Goal: Information Seeking & Learning: Learn about a topic

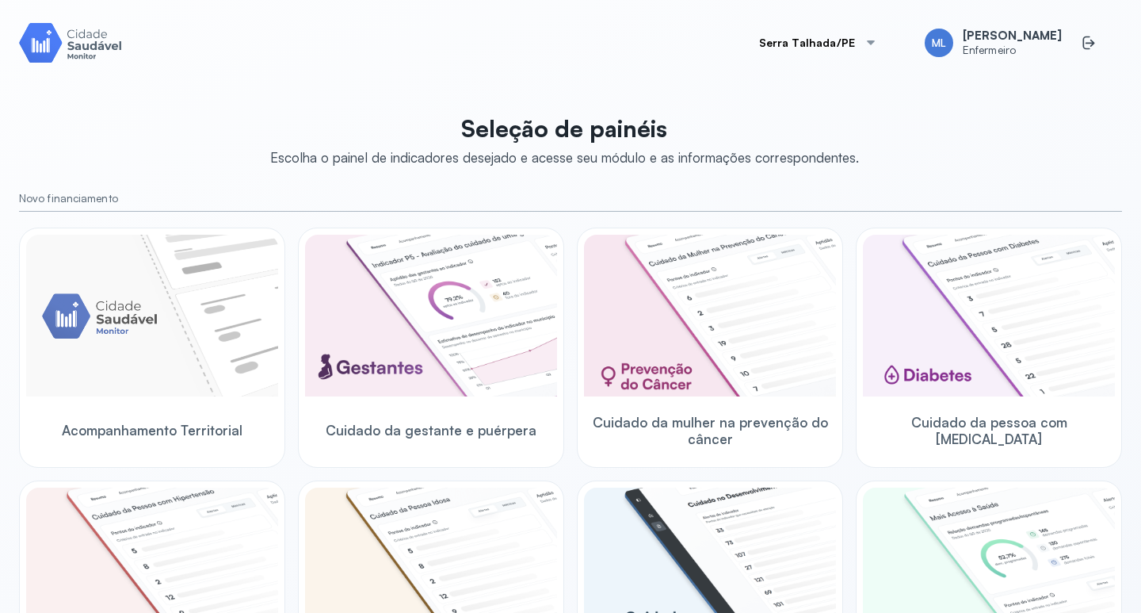
click at [810, 40] on button "Serra Talhada/PE" at bounding box center [818, 43] width 156 height 32
click at [824, 88] on span "Serra Talhada/PE" at bounding box center [824, 88] width 89 height 21
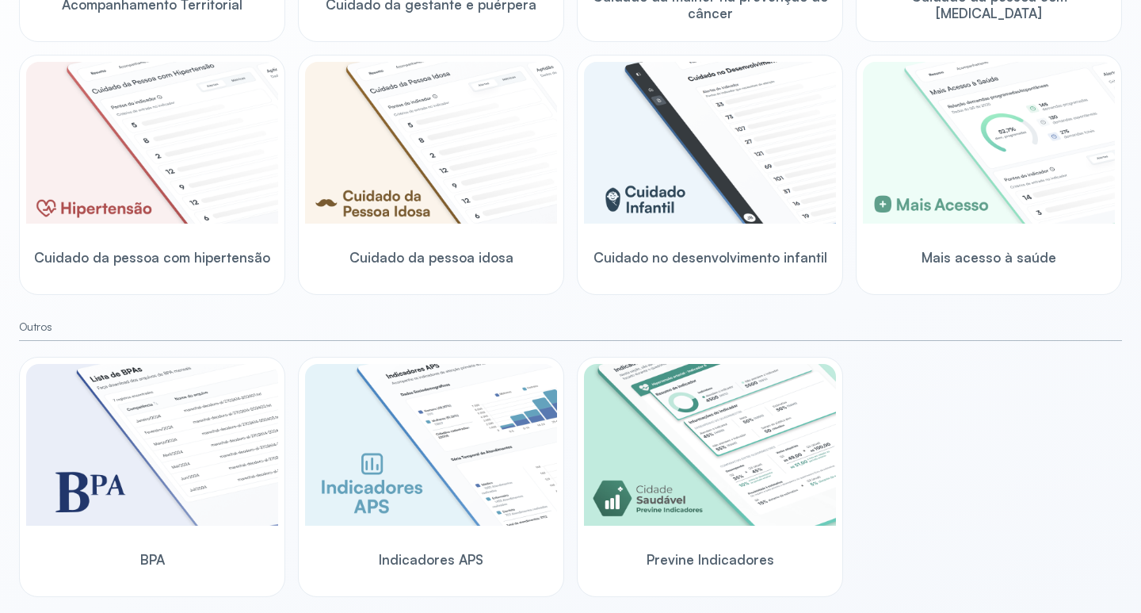
scroll to position [442, 0]
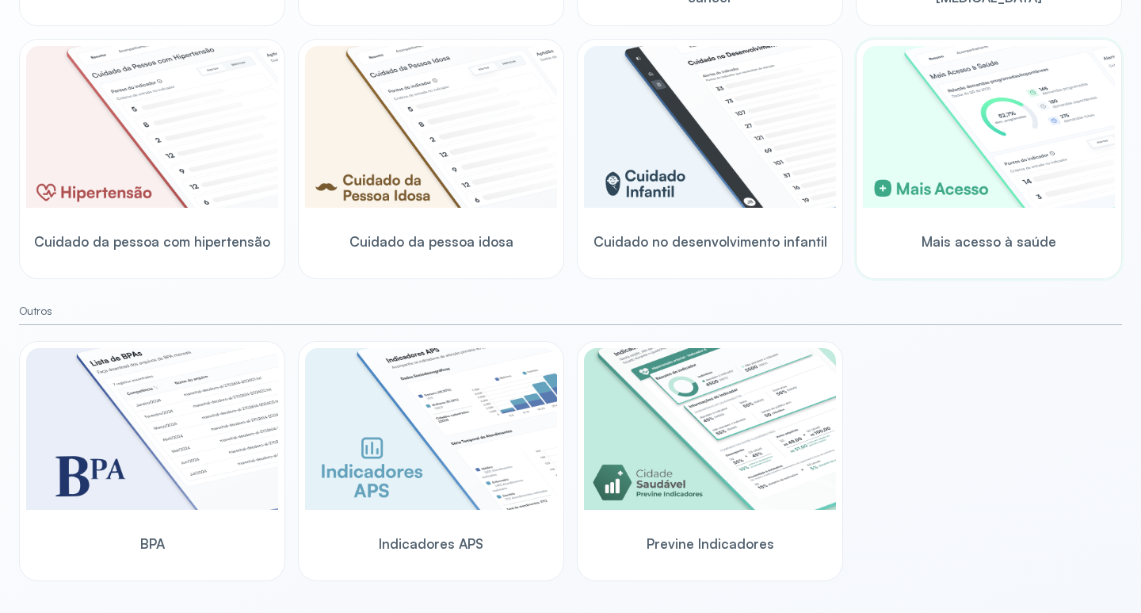
click at [986, 231] on div "Mais acesso à saúde" at bounding box center [989, 241] width 252 height 61
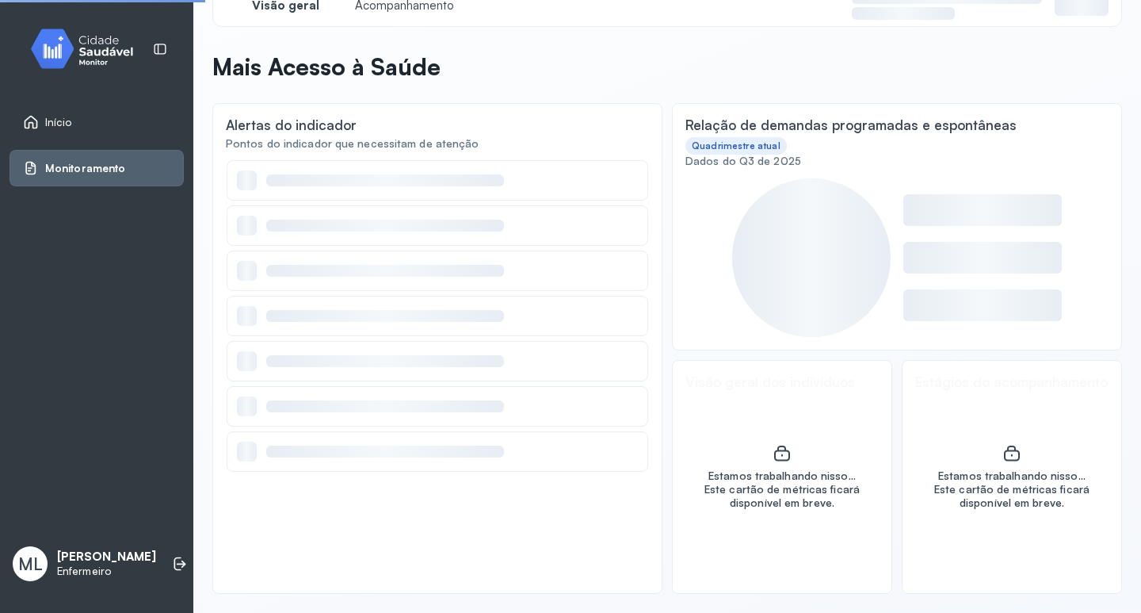
scroll to position [35, 0]
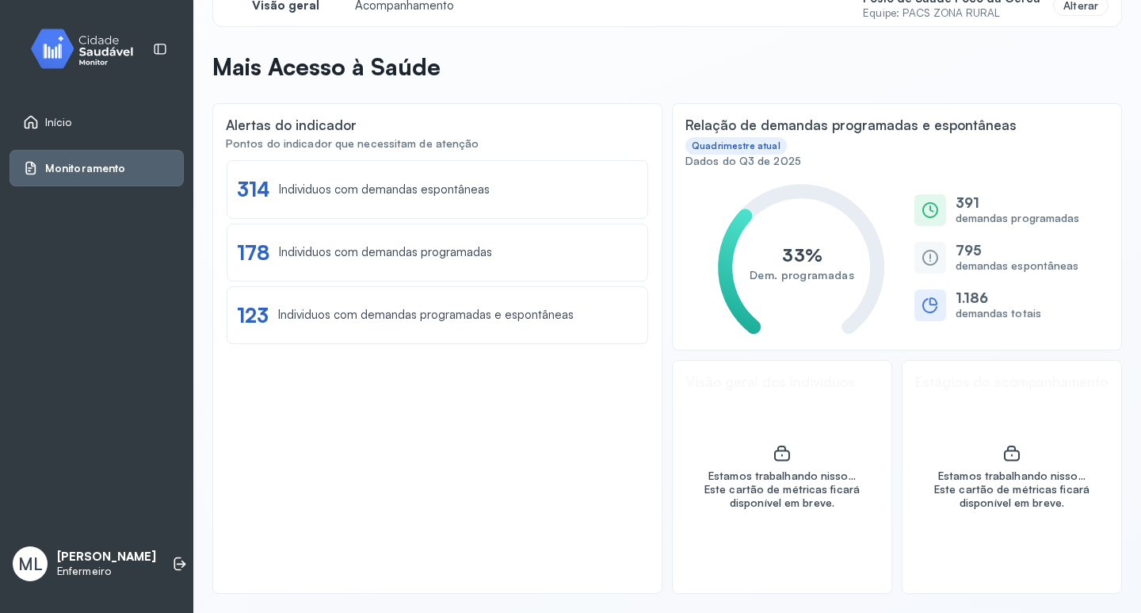
click at [94, 173] on span "Monitoramento" at bounding box center [85, 168] width 80 height 13
click at [389, 194] on div "Individuos com demandas espontâneas" at bounding box center [384, 189] width 211 height 15
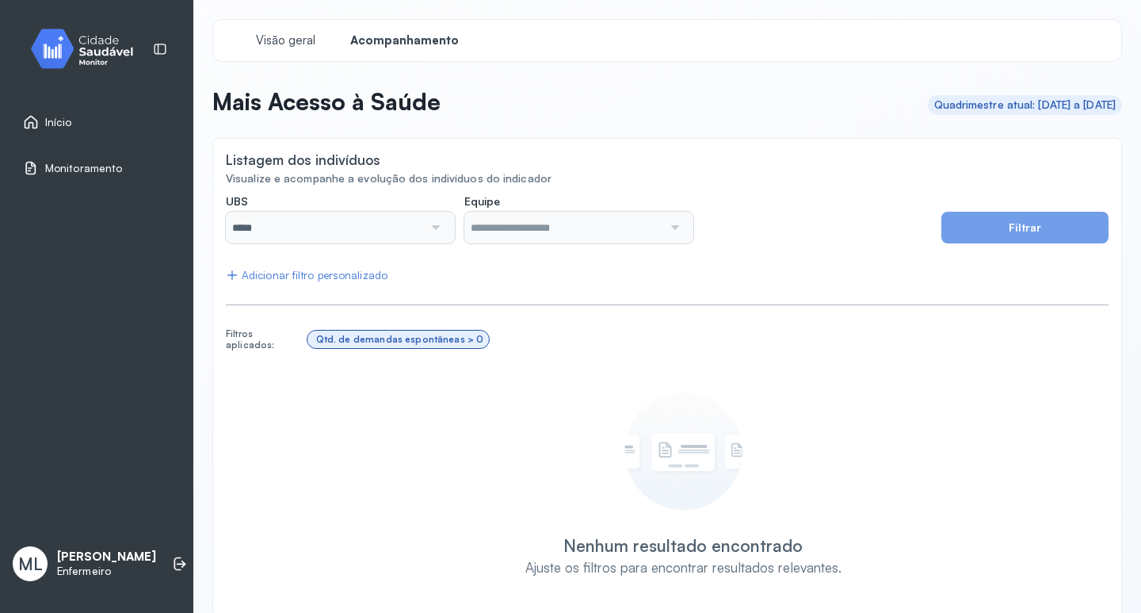
type input "**********"
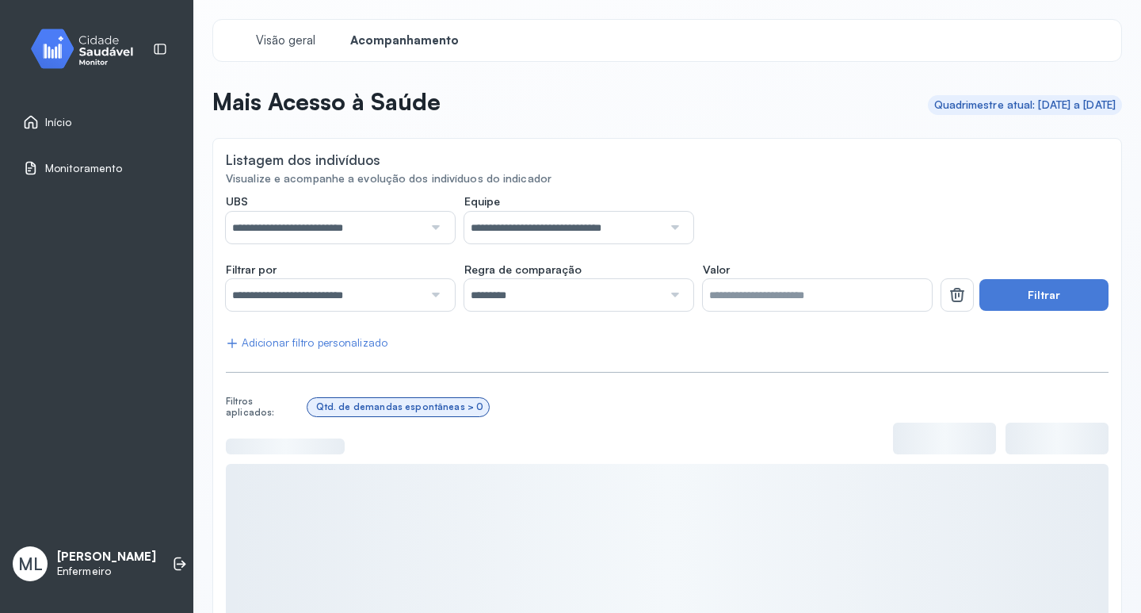
click at [436, 224] on div at bounding box center [434, 228] width 22 height 32
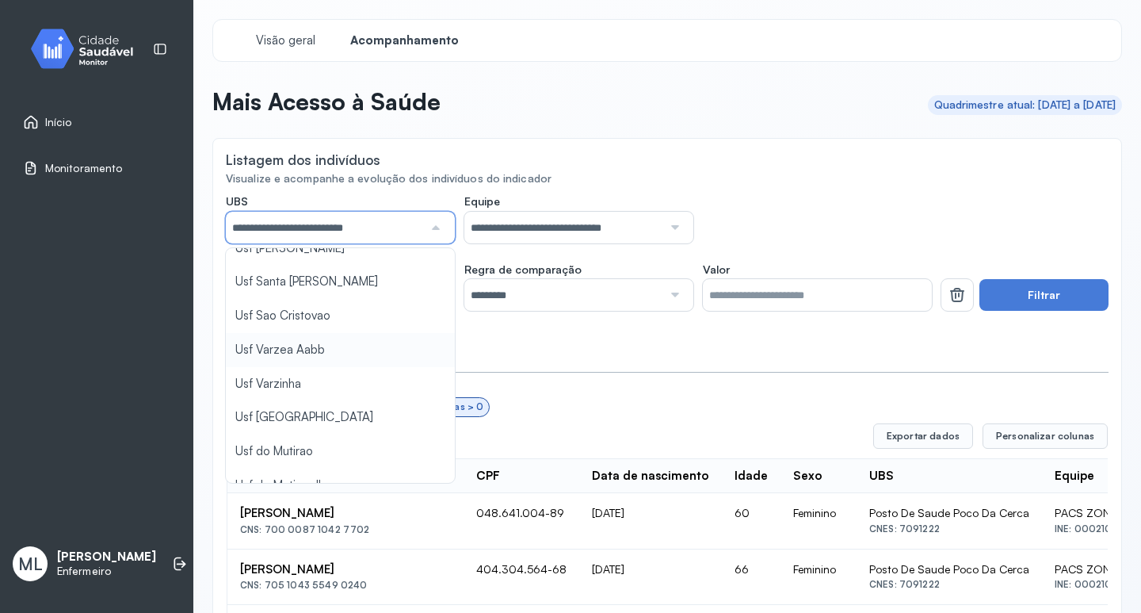
scroll to position [713, 0]
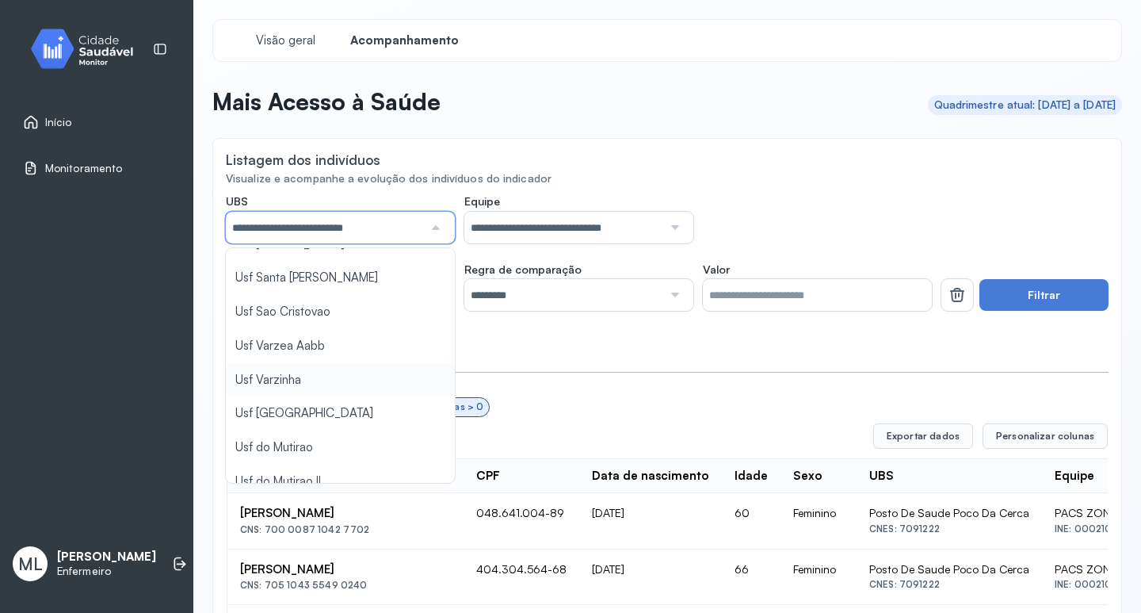
type input "*****"
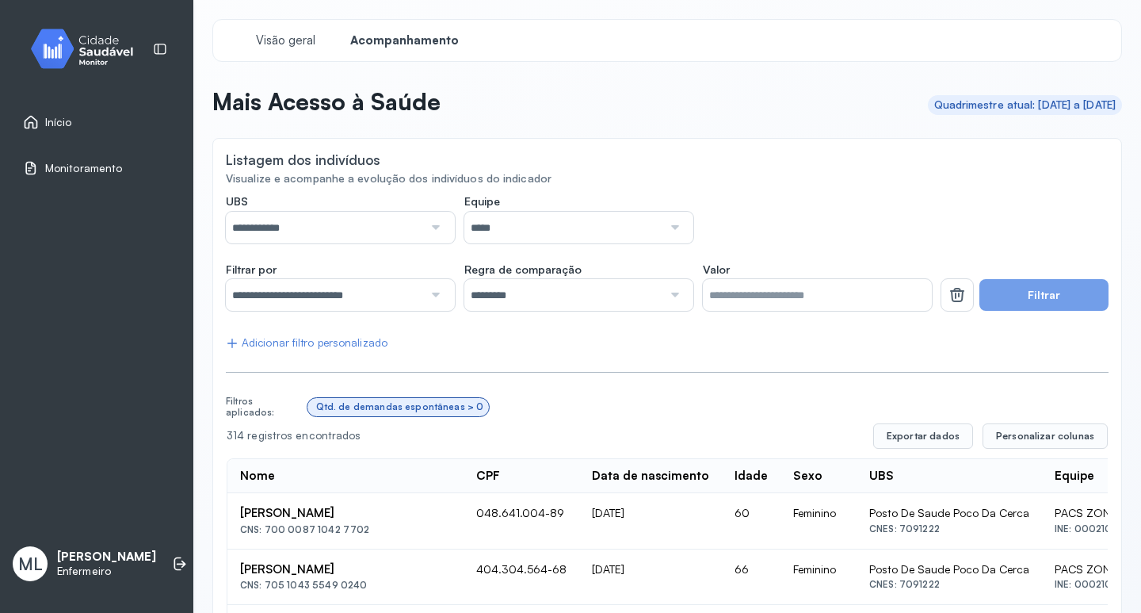
click at [1051, 294] on button "Filtrar" at bounding box center [1044, 295] width 129 height 32
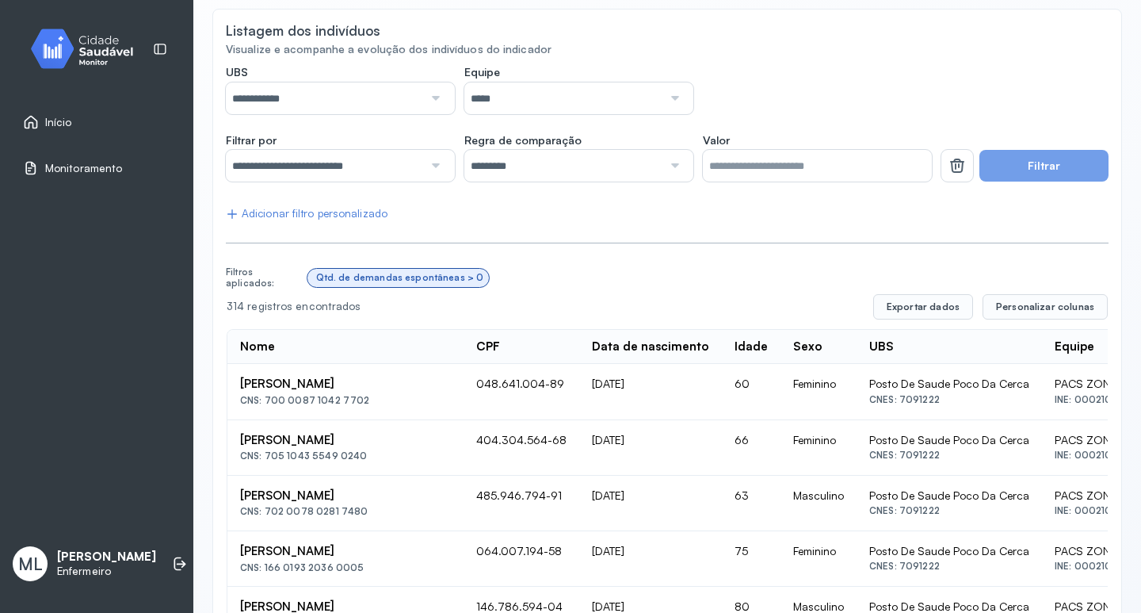
scroll to position [0, 0]
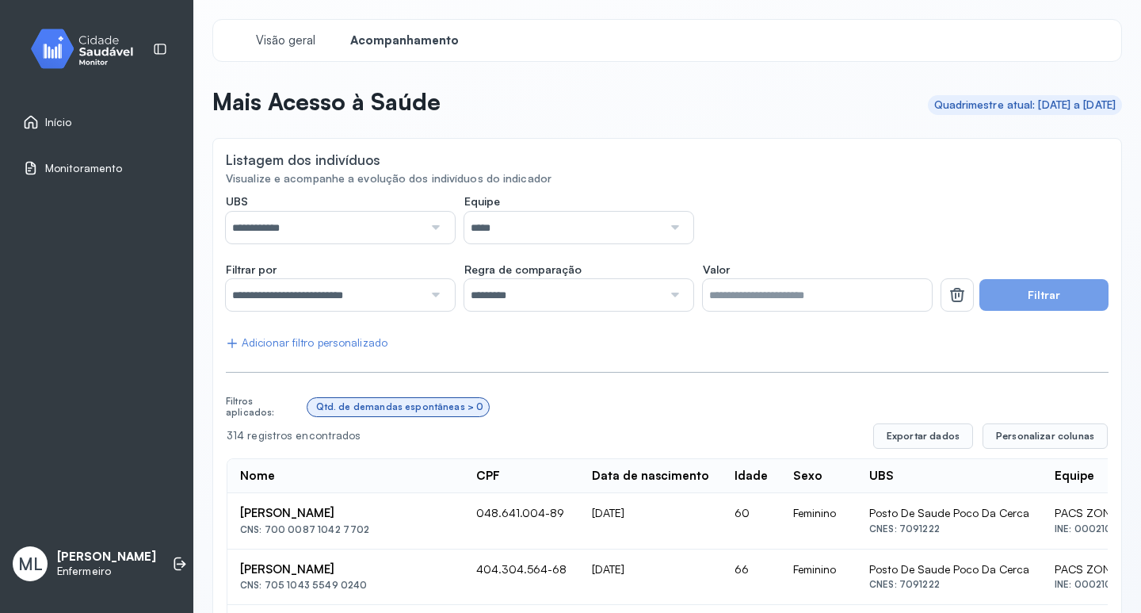
click at [426, 295] on div at bounding box center [434, 295] width 22 height 32
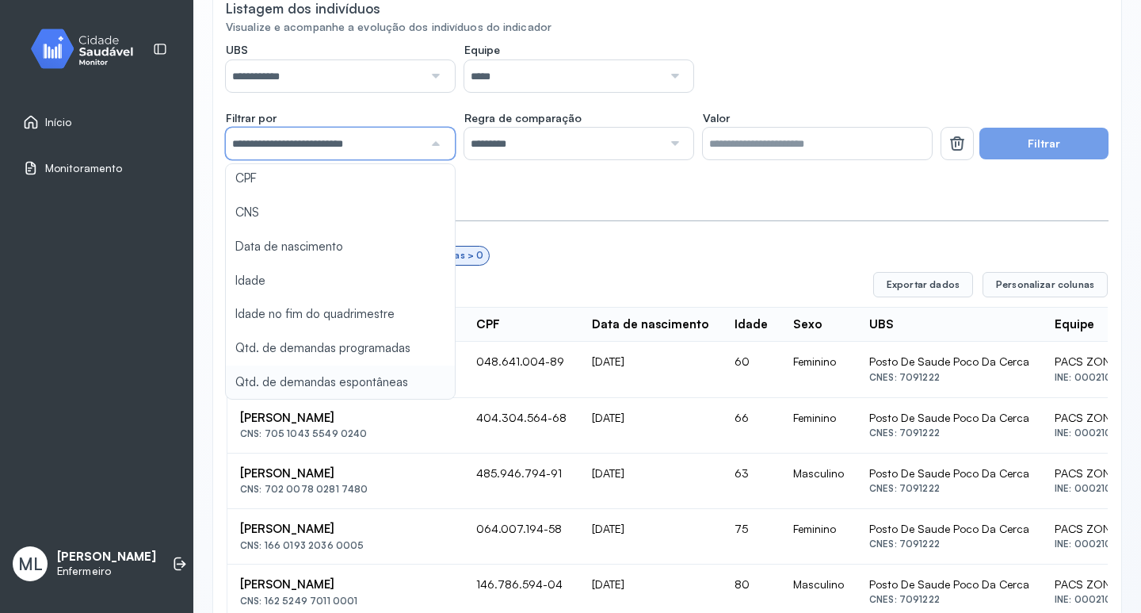
scroll to position [159, 0]
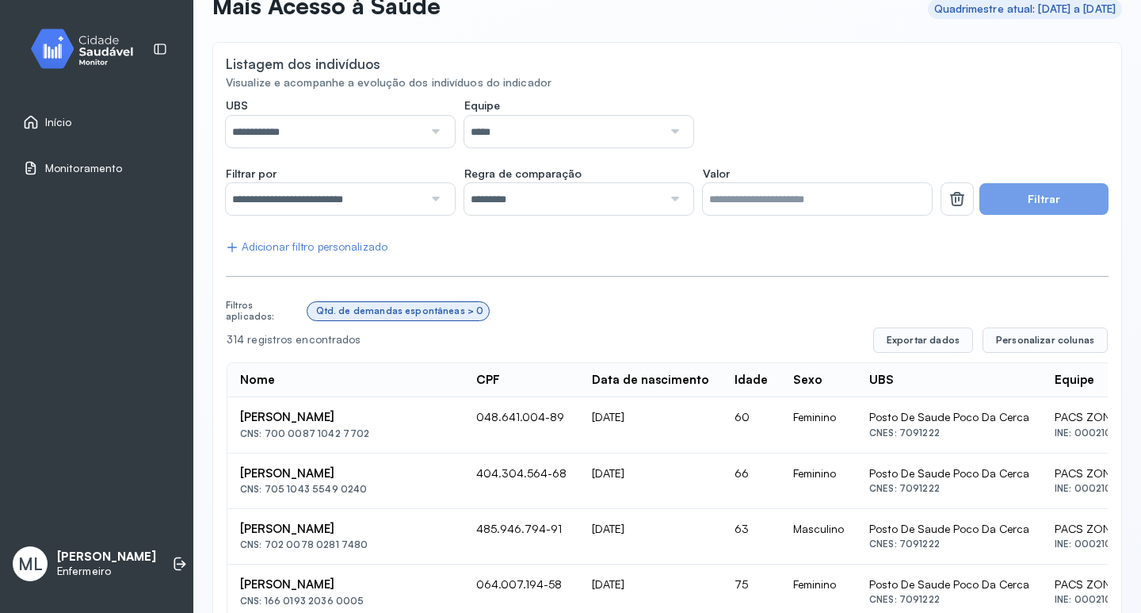
scroll to position [0, 0]
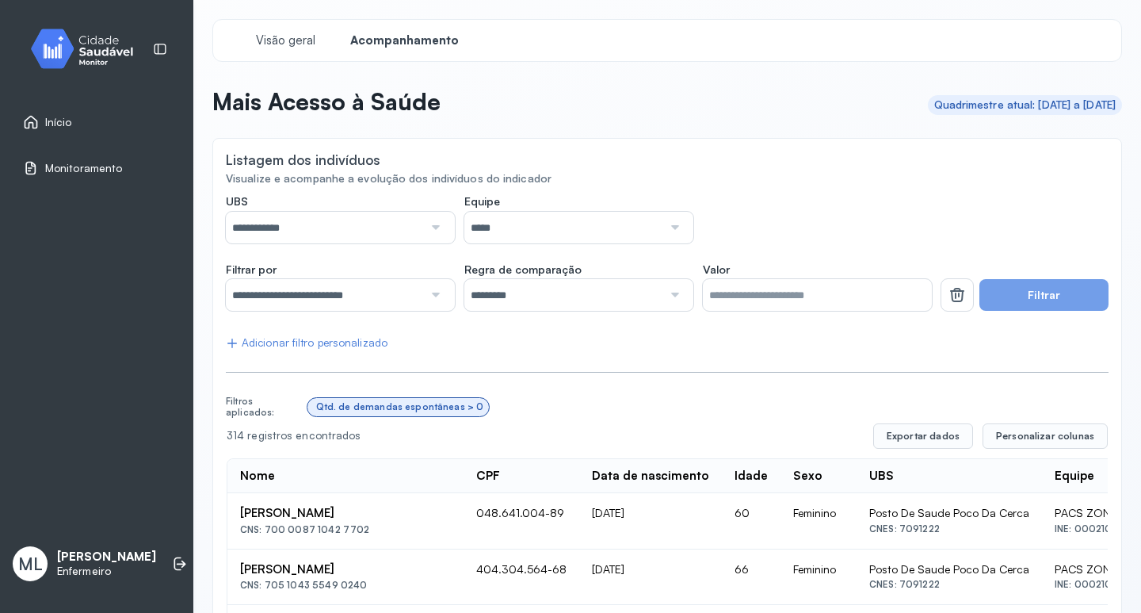
click at [1023, 295] on button "Filtrar" at bounding box center [1044, 295] width 129 height 32
click at [1005, 300] on button "Filtrar" at bounding box center [1044, 295] width 129 height 32
click at [72, 174] on span "Monitoramento" at bounding box center [83, 168] width 77 height 13
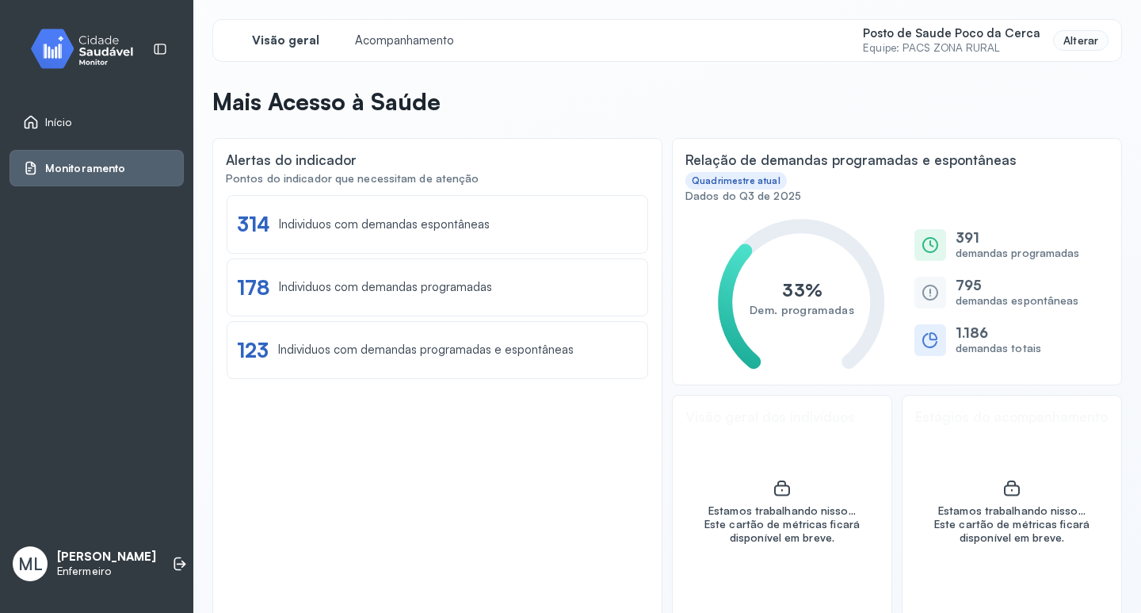
click at [1070, 42] on div "Alterar" at bounding box center [1080, 40] width 55 height 21
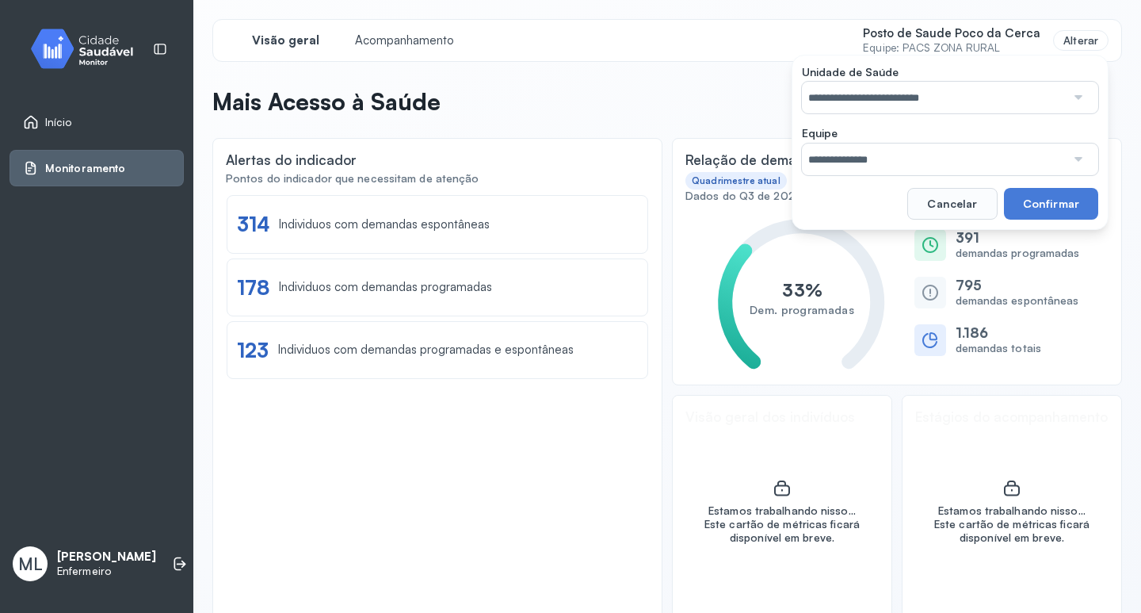
click at [1066, 98] on div at bounding box center [1077, 98] width 23 height 32
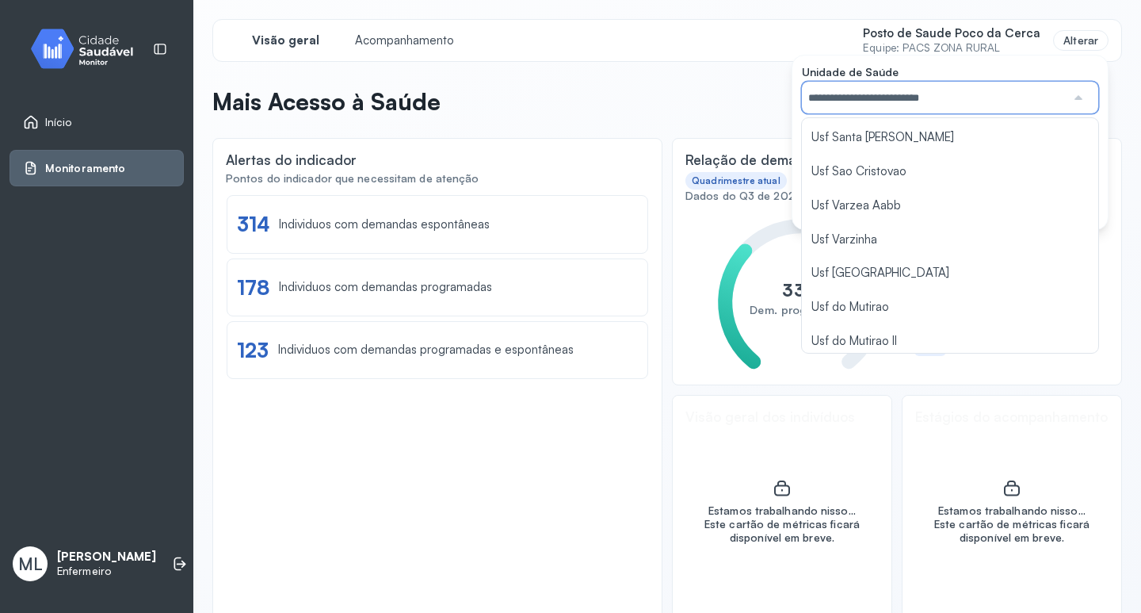
scroll to position [680, 0]
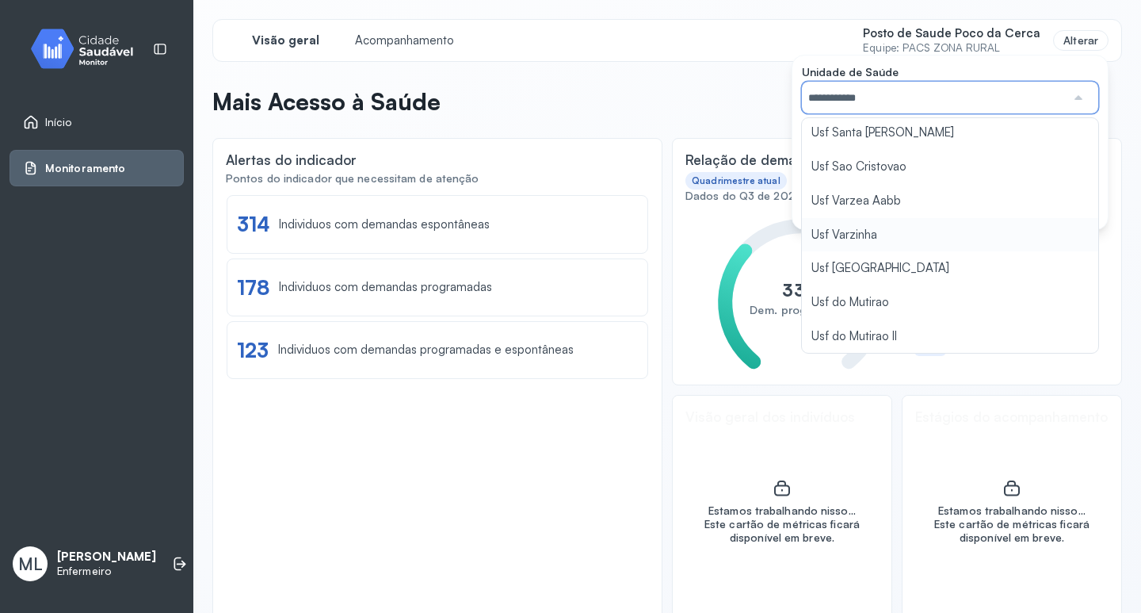
click at [835, 233] on div "**********" at bounding box center [667, 324] width 910 height 610
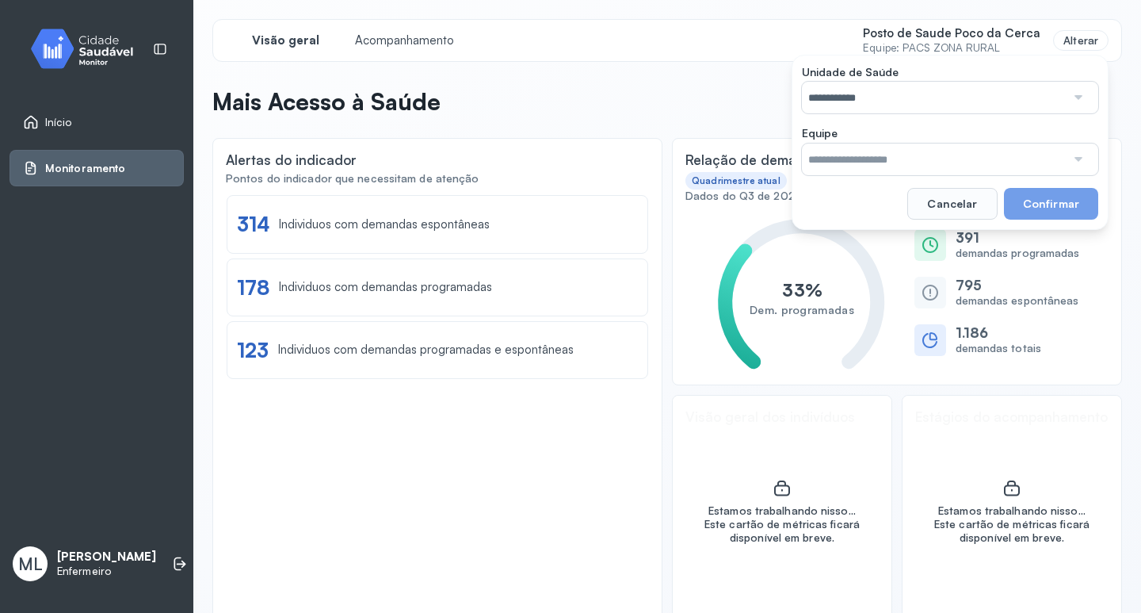
click at [1070, 161] on div at bounding box center [1077, 159] width 23 height 32
click at [860, 196] on div "**********" at bounding box center [950, 142] width 317 height 175
click at [1043, 204] on button "Confirmar" at bounding box center [1051, 204] width 94 height 32
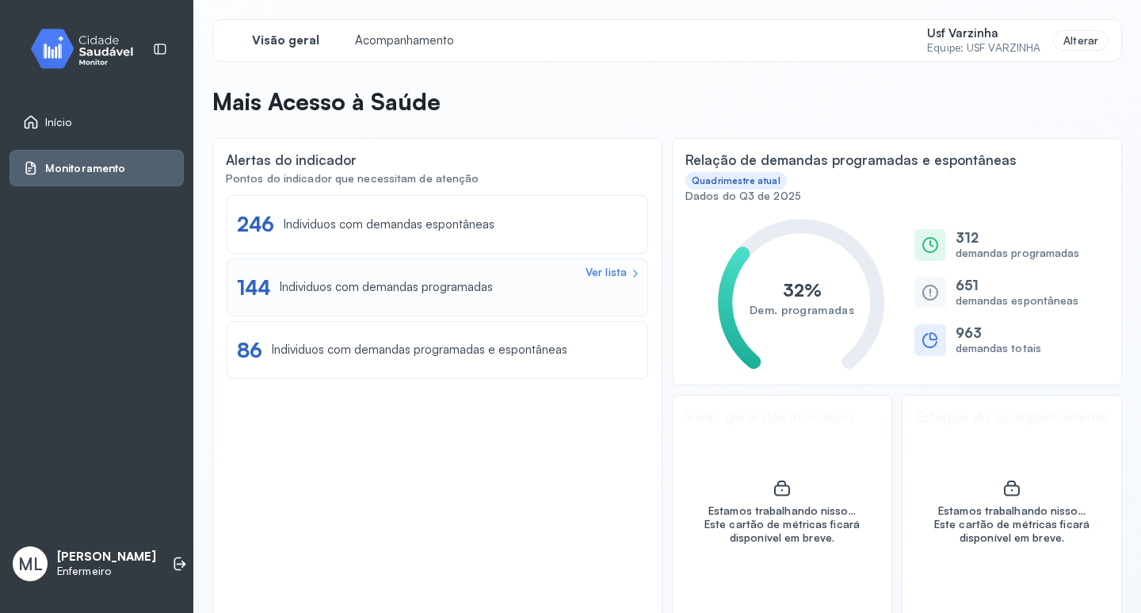
scroll to position [35, 0]
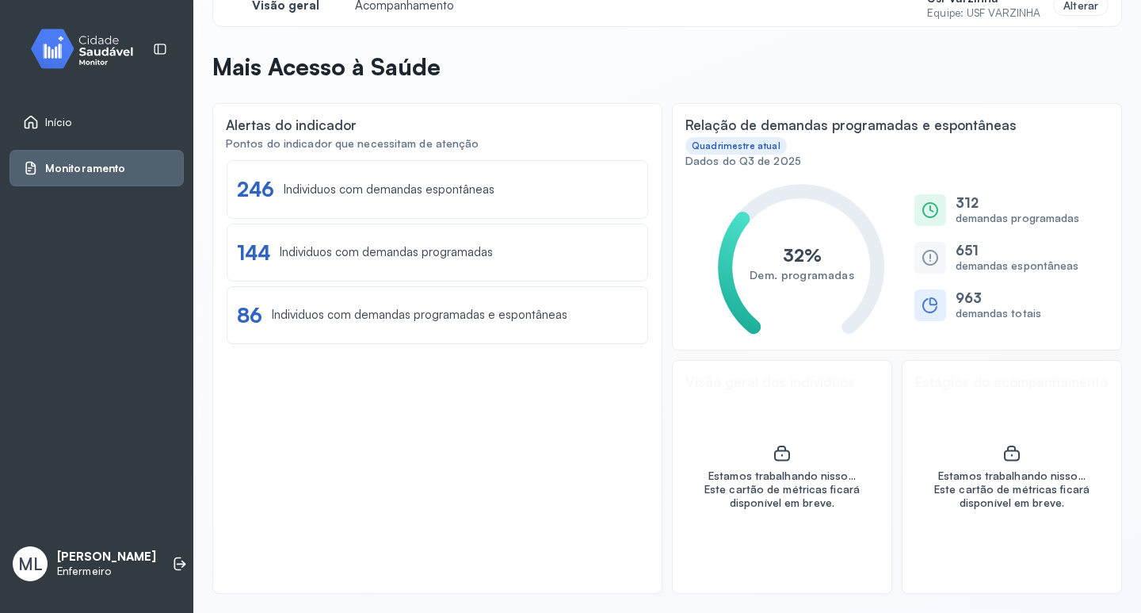
click at [922, 248] on icon at bounding box center [930, 257] width 19 height 19
click at [612, 169] on div "Ver lista" at bounding box center [606, 173] width 41 height 13
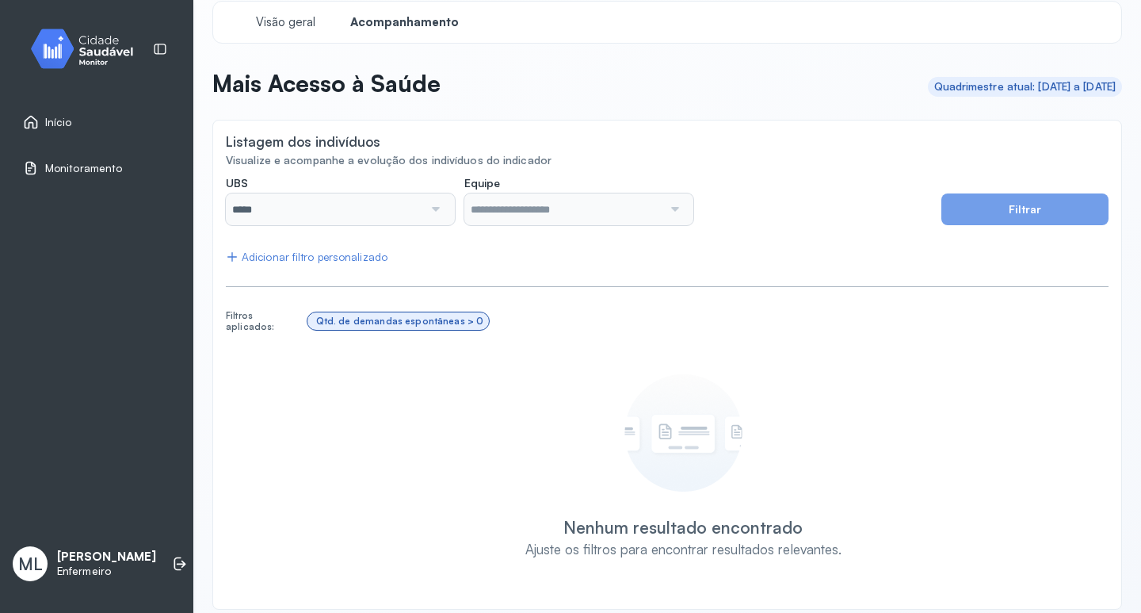
scroll to position [34, 0]
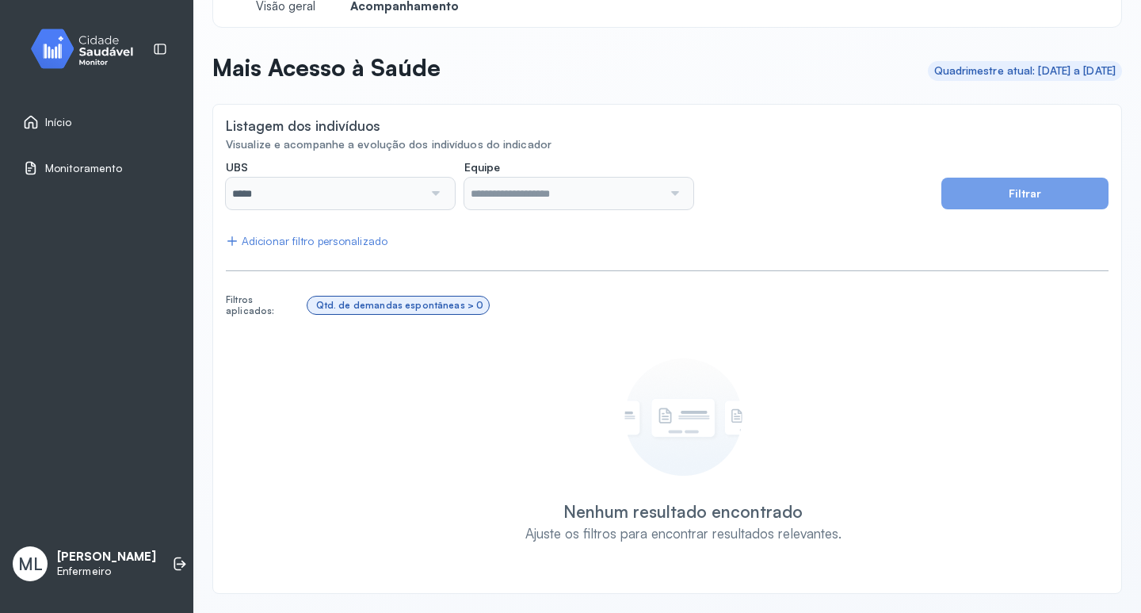
type input "**********"
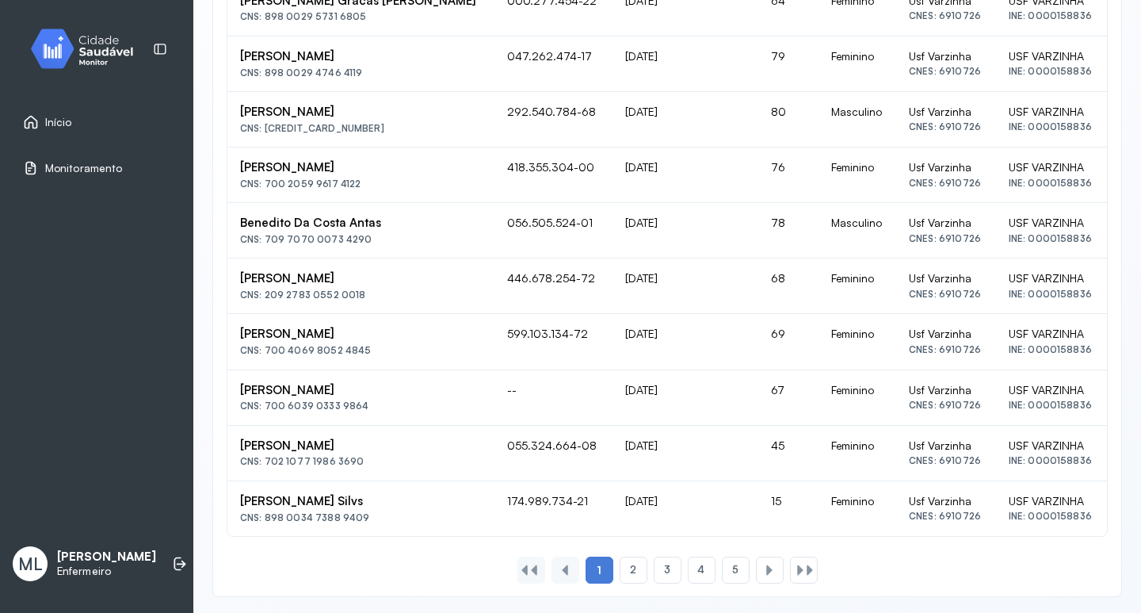
scroll to position [1072, 0]
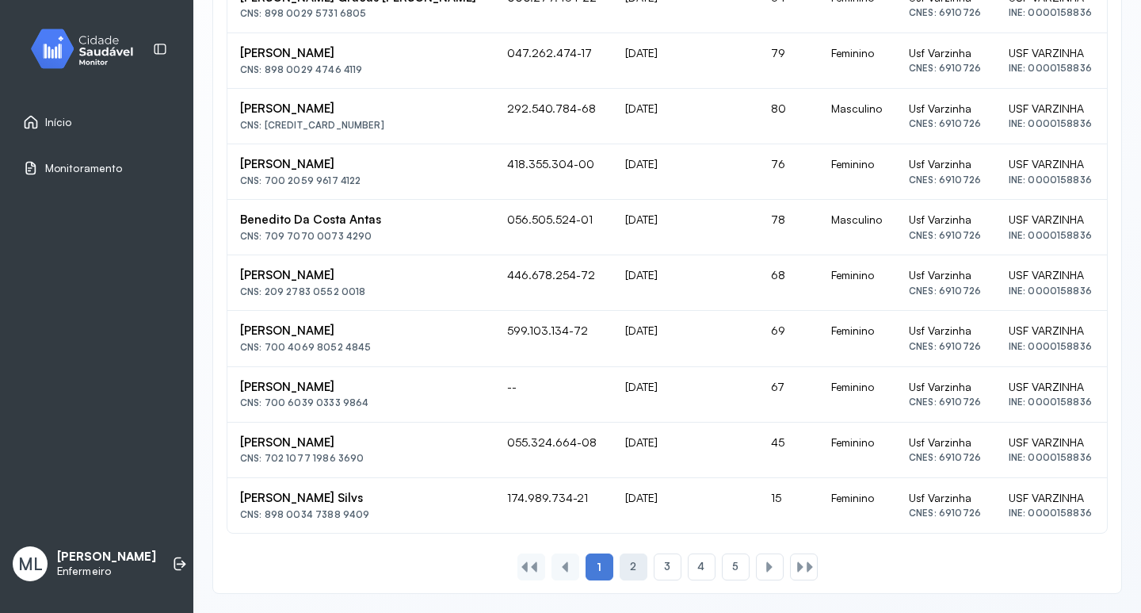
click at [630, 565] on span "2" at bounding box center [633, 566] width 6 height 13
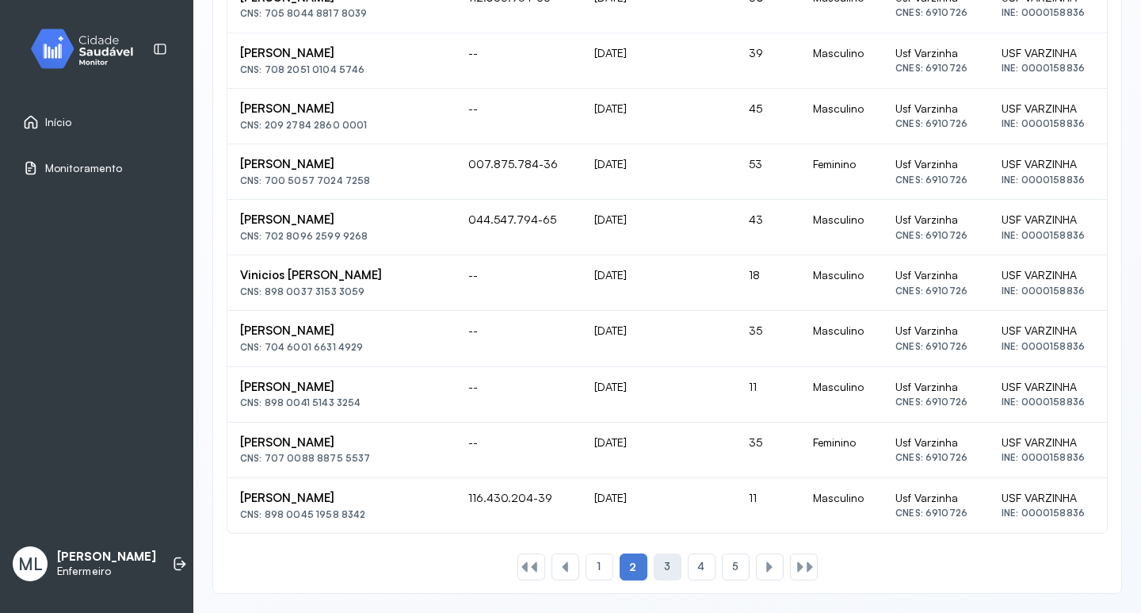
click at [664, 567] on span "3" at bounding box center [667, 566] width 6 height 13
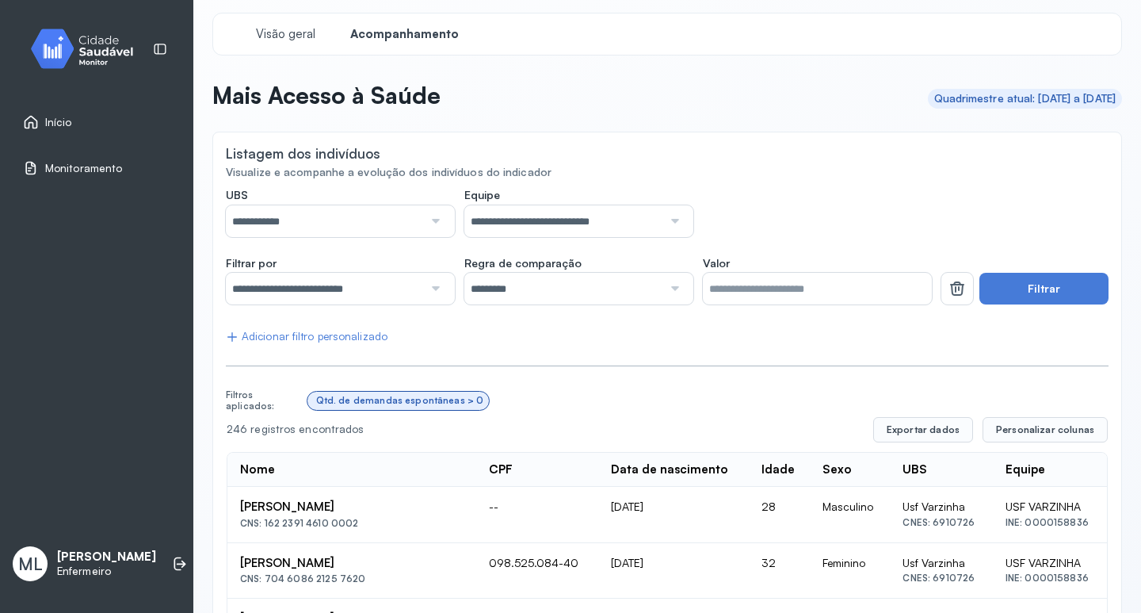
scroll to position [0, 0]
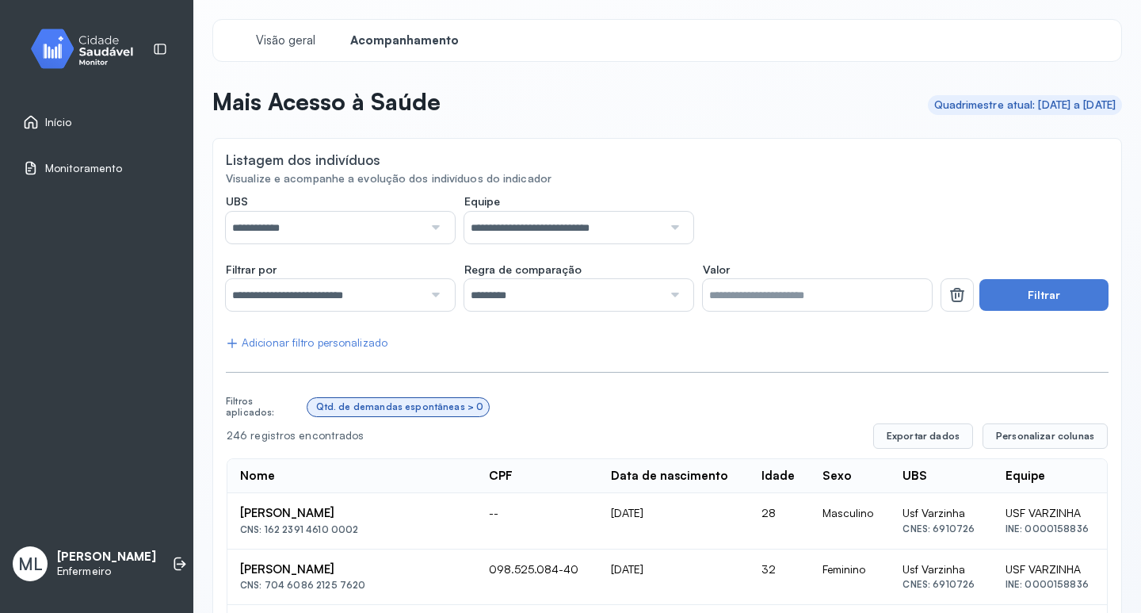
click at [52, 119] on span "Início" at bounding box center [58, 122] width 27 height 13
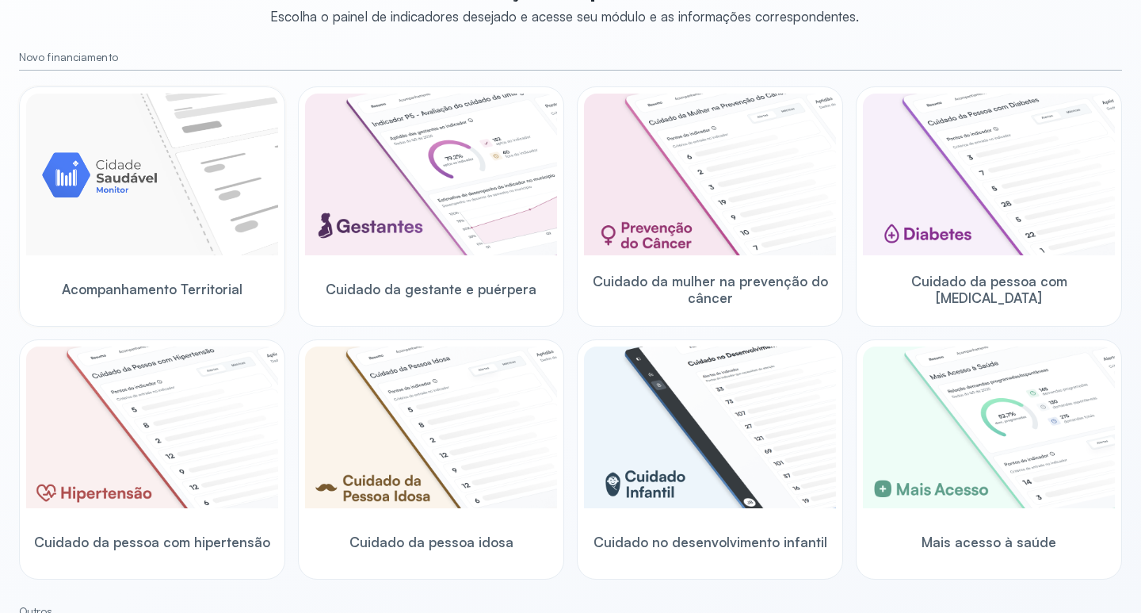
scroll to position [124, 0]
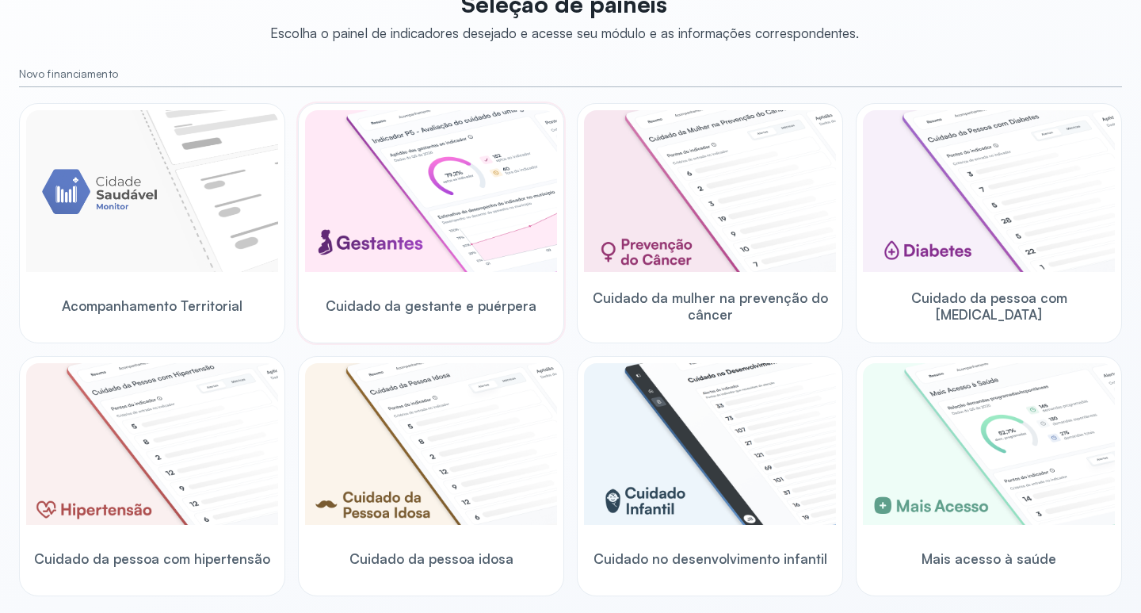
click at [433, 238] on img at bounding box center [431, 191] width 252 height 162
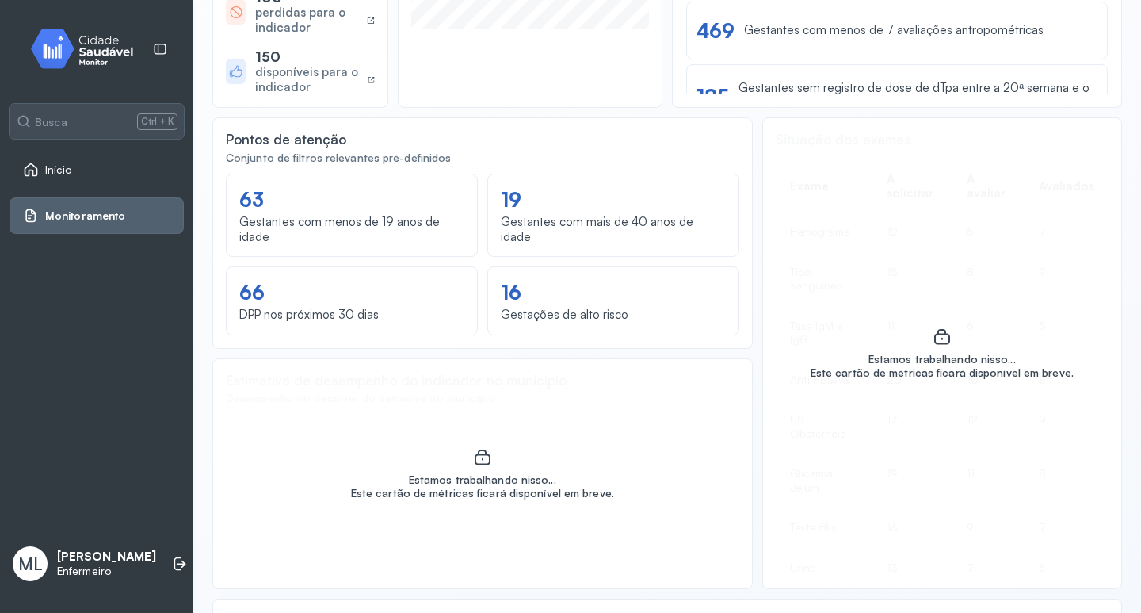
scroll to position [572, 0]
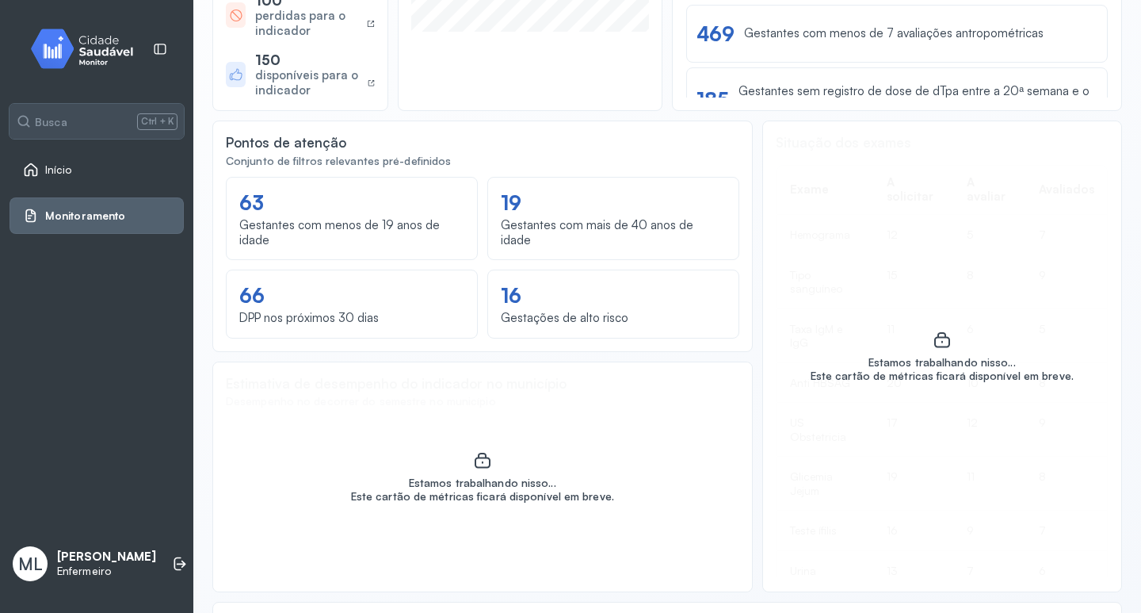
click at [55, 164] on span "Início" at bounding box center [58, 169] width 27 height 13
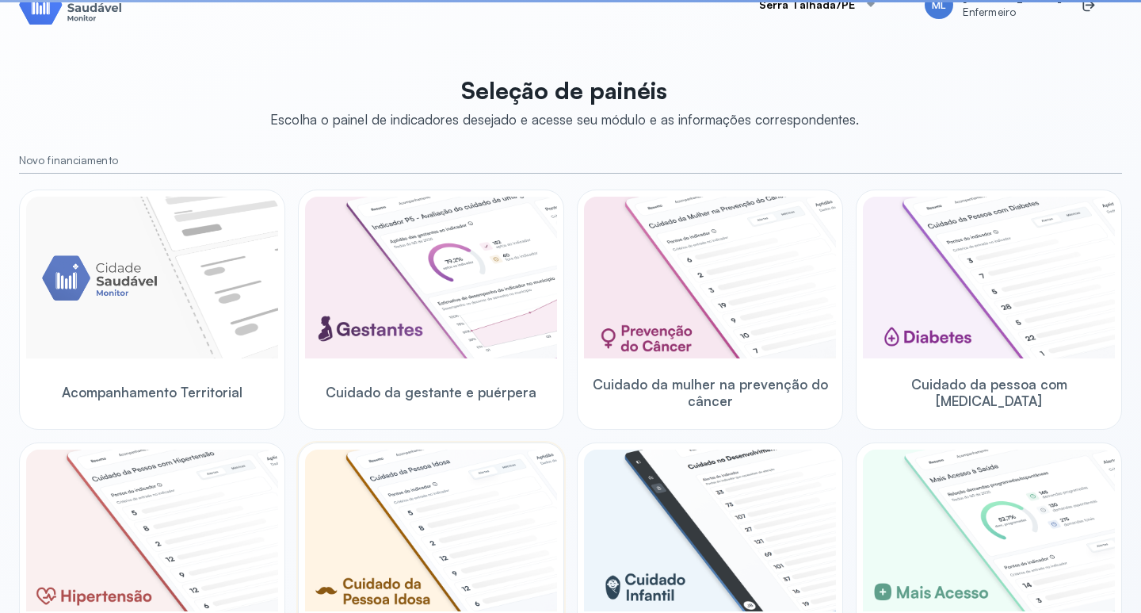
scroll to position [442, 0]
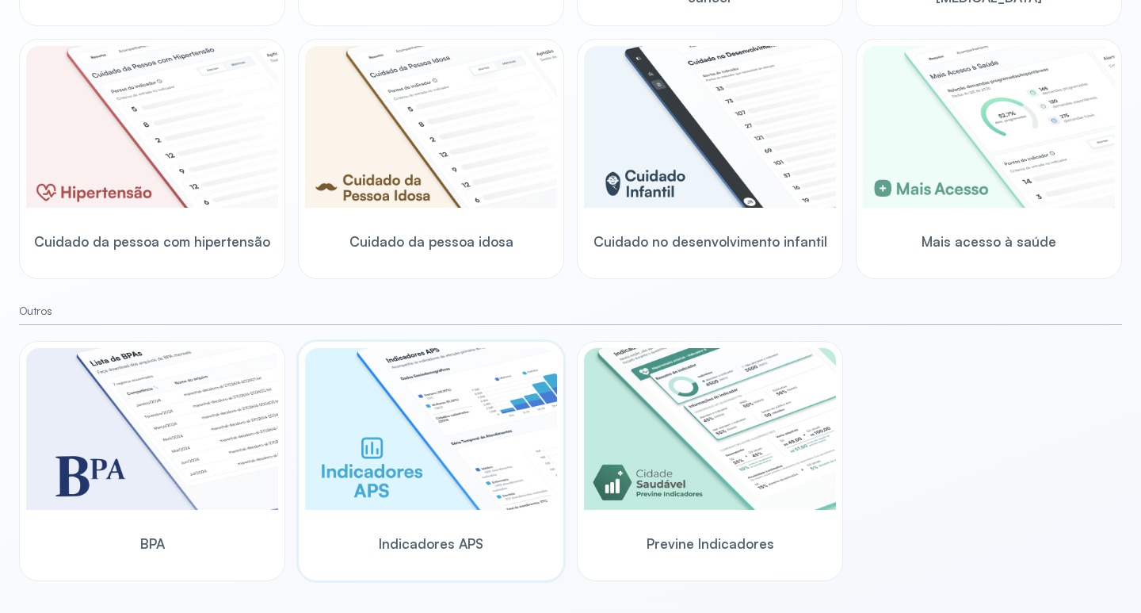
click at [434, 537] on span "Indicadores APS" at bounding box center [431, 543] width 105 height 17
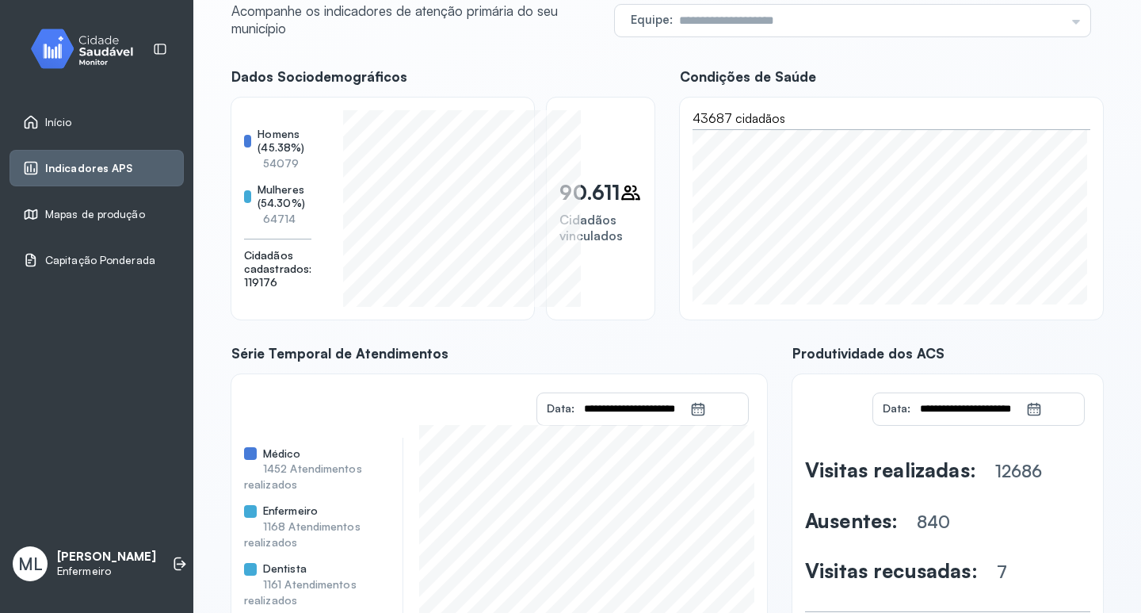
scroll to position [197, 0]
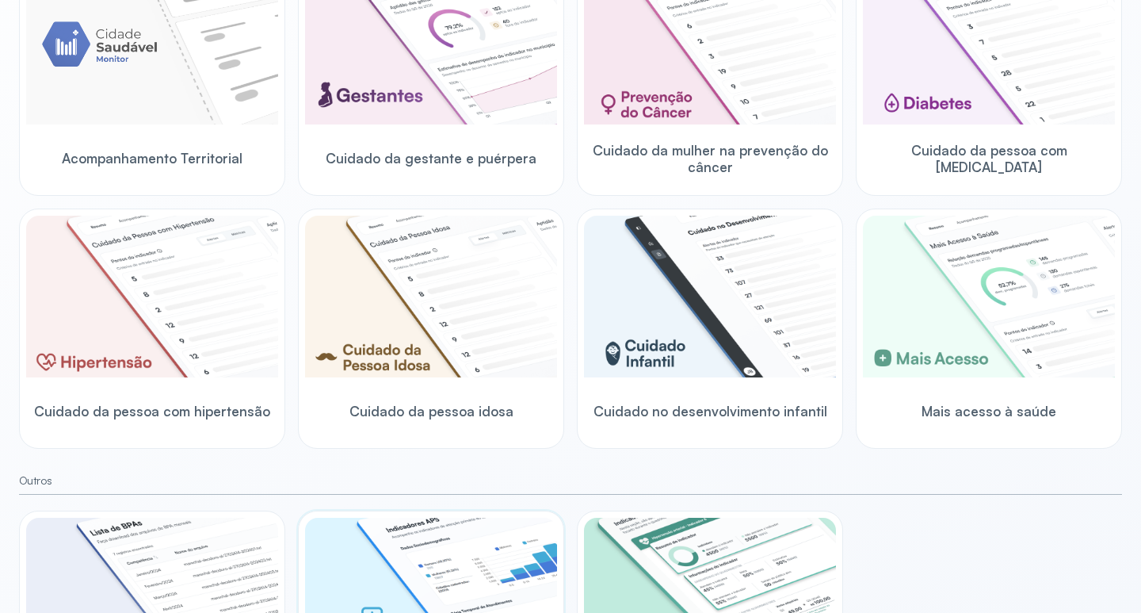
scroll to position [442, 0]
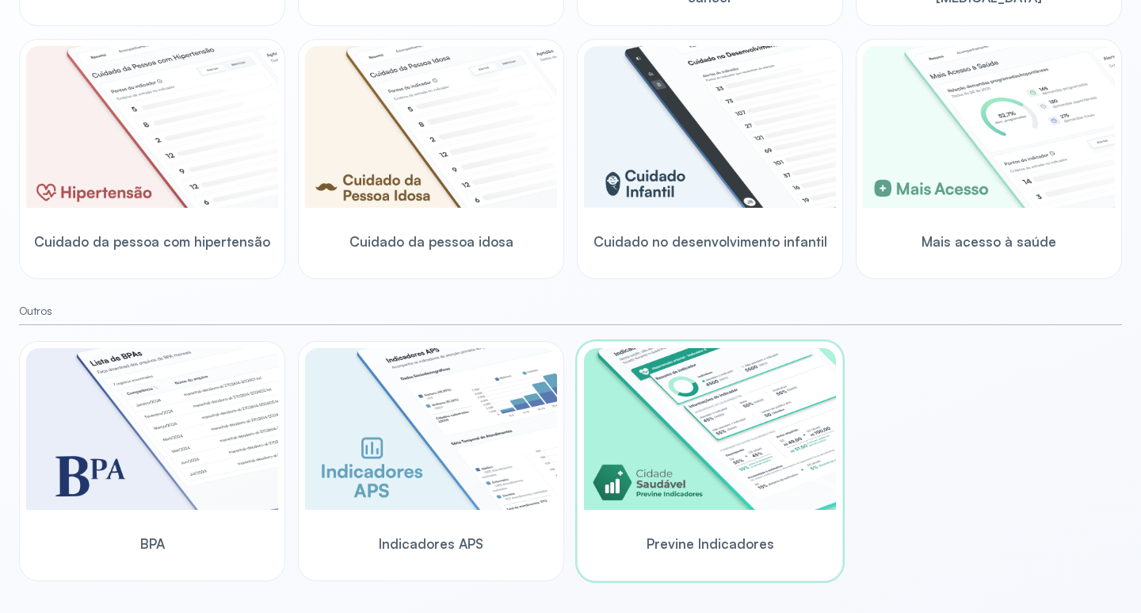
click at [739, 472] on img at bounding box center [710, 429] width 252 height 162
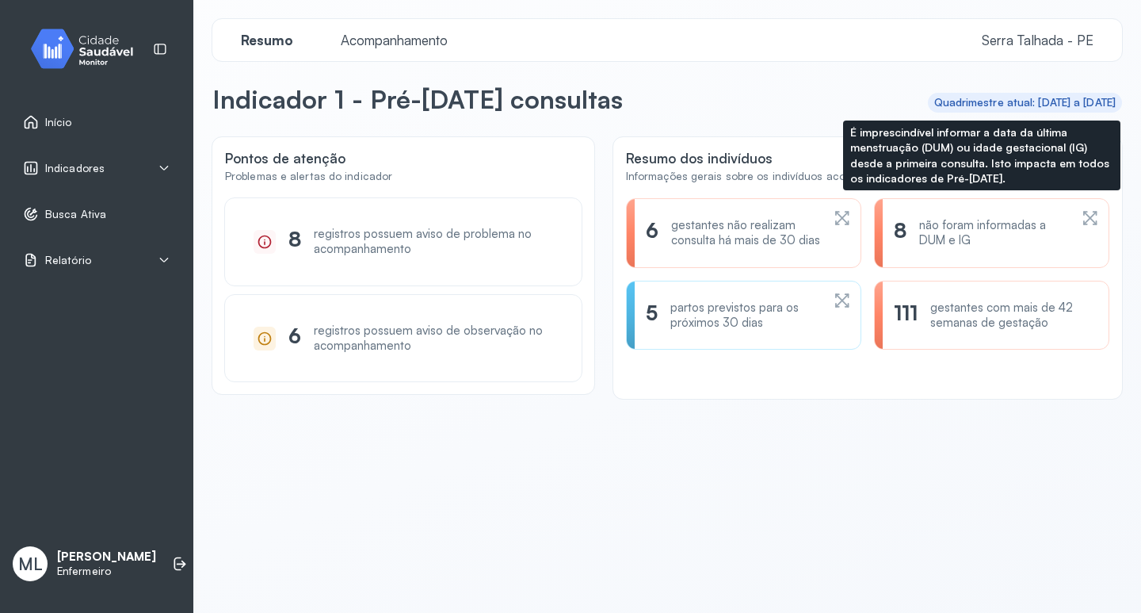
click at [950, 245] on div "não foram informadas a DUM e IG" at bounding box center [995, 233] width 150 height 30
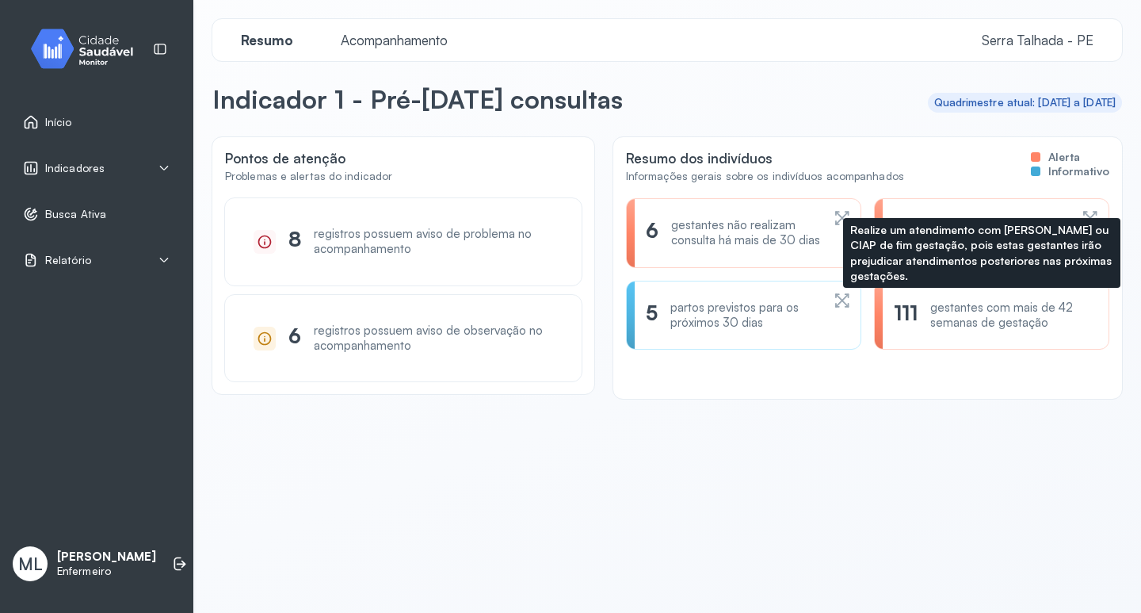
click at [988, 331] on div "gestantes com mais de 42 semanas de gestação" at bounding box center [1010, 315] width 159 height 30
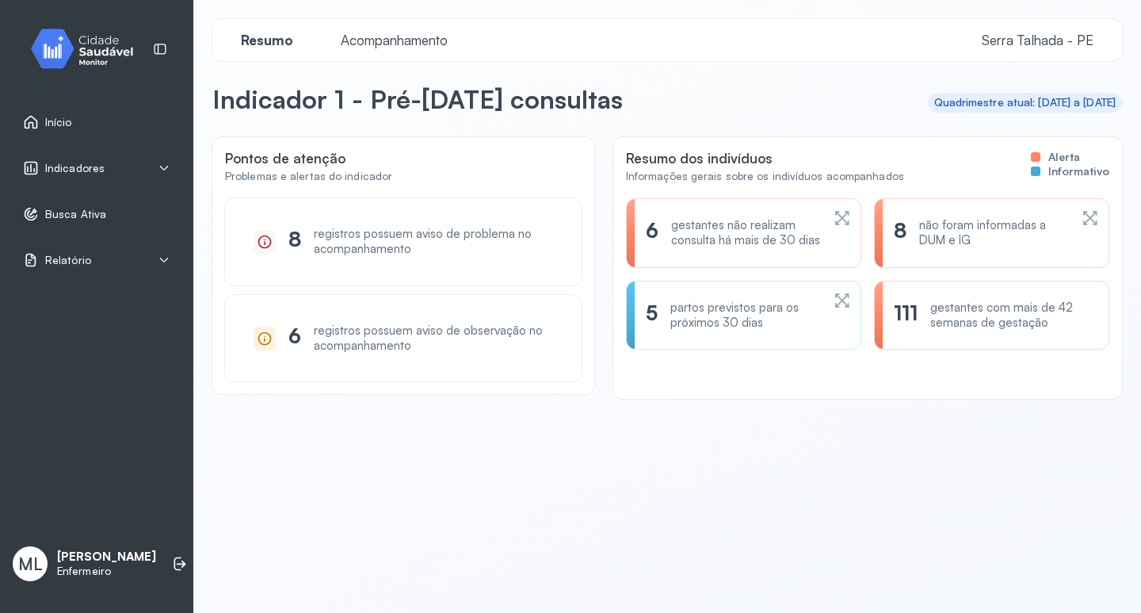
click at [894, 331] on div "111" at bounding box center [906, 315] width 24 height 30
click at [970, 331] on div "gestantes com mais de 42 semanas de gestação" at bounding box center [1010, 315] width 159 height 30
drag, startPoint x: 970, startPoint y: 335, endPoint x: 959, endPoint y: 327, distance: 13.6
click at [970, 331] on div "gestantes com mais de 42 semanas de gestação" at bounding box center [1010, 315] width 159 height 30
click at [864, 316] on div "6 gestantes não realizam consulta há mais de 30 dias 8 não foram informadas a D…" at bounding box center [868, 273] width 484 height 151
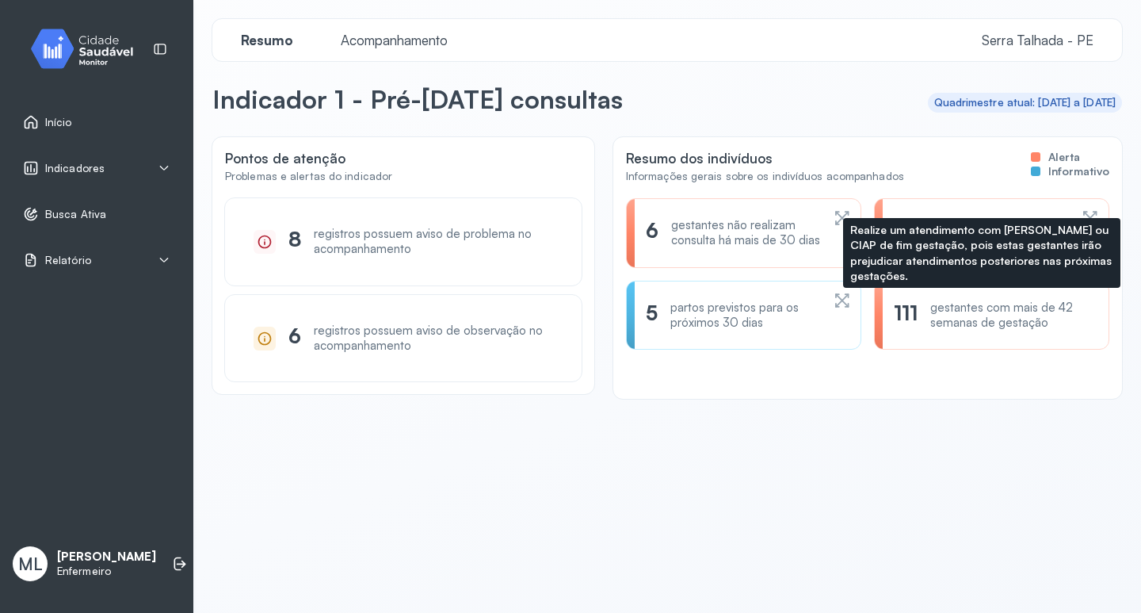
click at [889, 313] on div "111 gestantes com mais de 42 semanas de gestação" at bounding box center [991, 316] width 235 height 70
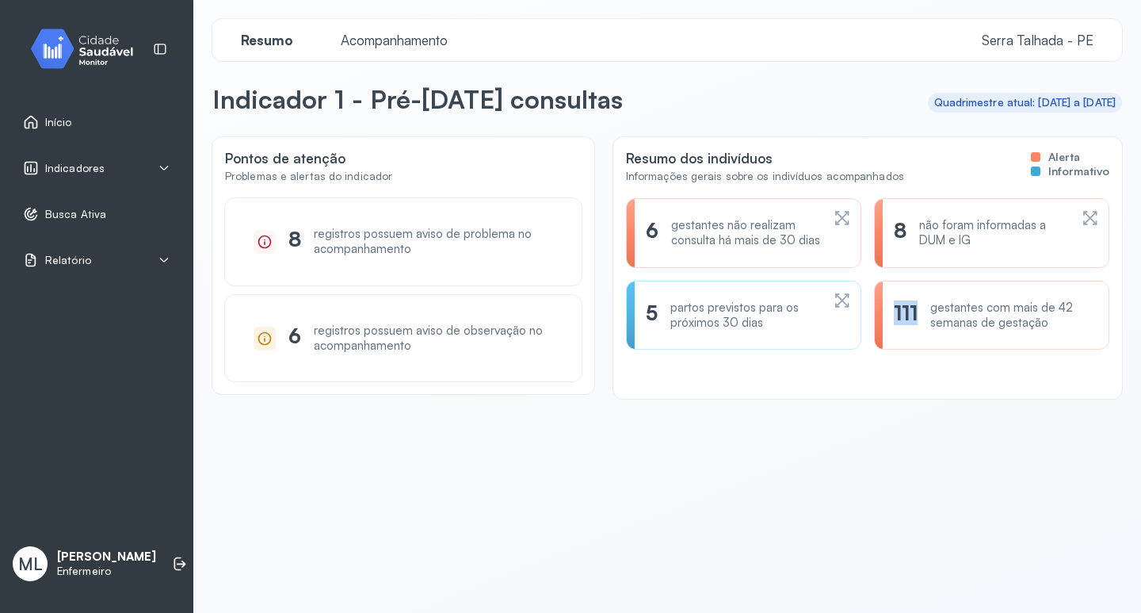
click at [889, 313] on div "111 gestantes com mais de 42 semanas de gestação" at bounding box center [991, 316] width 235 height 70
click at [942, 350] on div "111 gestantes com mais de 42 semanas de gestação" at bounding box center [991, 316] width 235 height 70
click at [1019, 323] on div "gestantes com mais de 42 semanas de gestação" at bounding box center [1010, 315] width 159 height 30
click at [865, 327] on div "6 gestantes não realizam consulta há mais de 30 dias 8 não foram informadas a D…" at bounding box center [868, 273] width 484 height 151
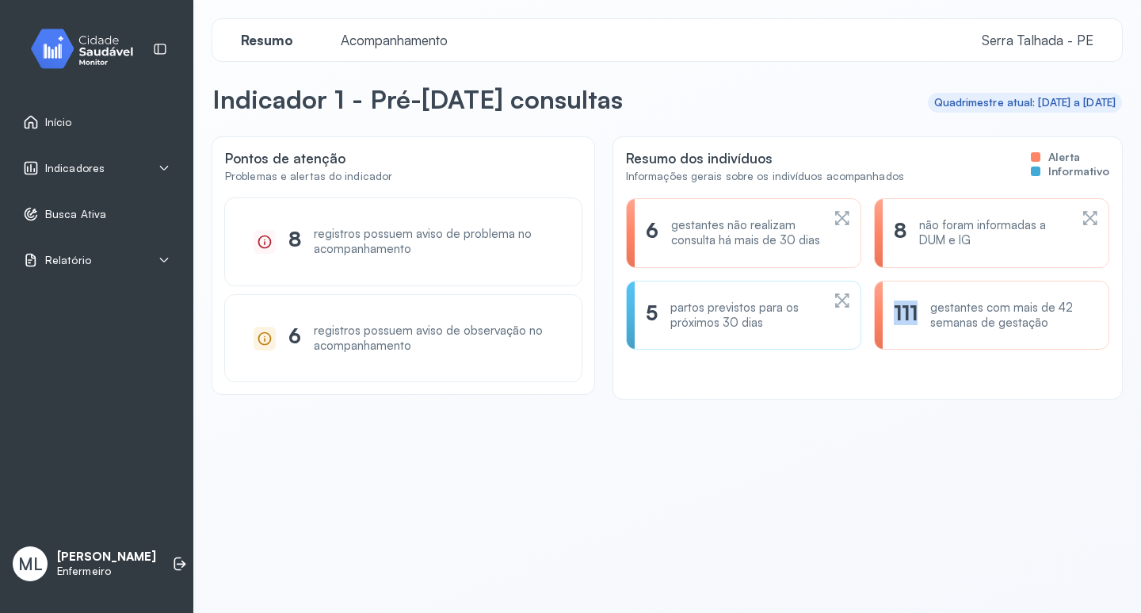
click at [865, 327] on div "6 gestantes não realizam consulta há mais de 30 dias 8 não foram informadas a D…" at bounding box center [868, 273] width 484 height 151
click at [834, 216] on icon at bounding box center [842, 217] width 17 height 19
drag, startPoint x: 913, startPoint y: 336, endPoint x: 957, endPoint y: 337, distance: 43.6
click at [957, 331] on div "gestantes com mais de 42 semanas de gestação" at bounding box center [1010, 315] width 159 height 30
click at [958, 328] on div "gestantes com mais de 42 semanas de gestação" at bounding box center [1010, 315] width 159 height 30
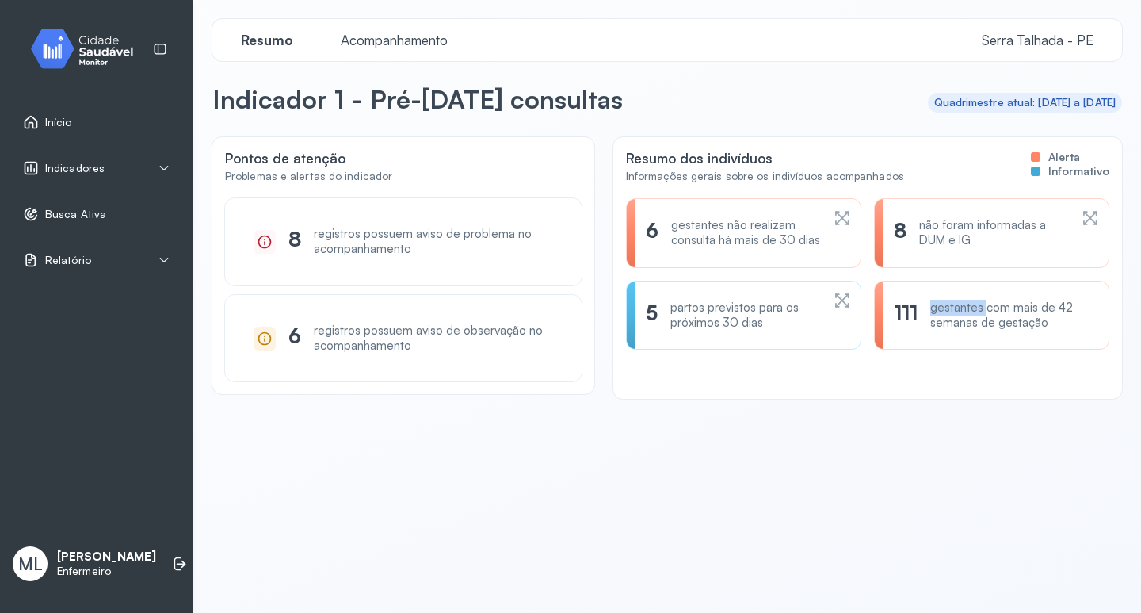
click at [958, 328] on div "gestantes com mais de 42 semanas de gestação" at bounding box center [1010, 315] width 159 height 30
click at [962, 350] on div "111 gestantes com mais de 42 semanas de gestação" at bounding box center [991, 316] width 235 height 70
click at [76, 262] on span "Relatório" at bounding box center [68, 260] width 46 height 13
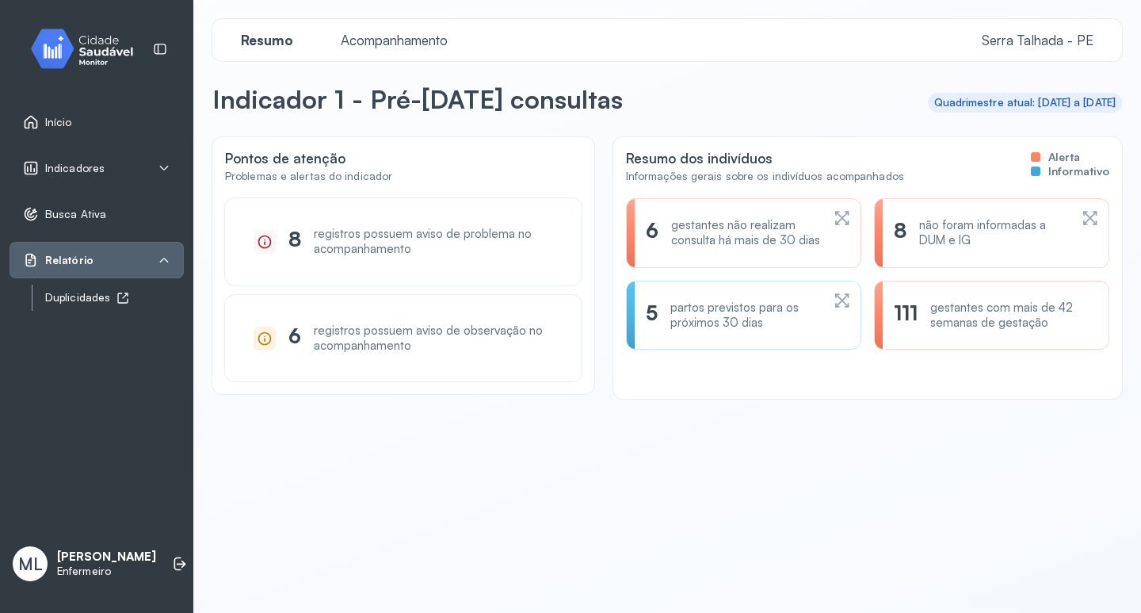
click at [80, 299] on div "Duplicidades" at bounding box center [114, 297] width 139 height 13
click at [384, 239] on div "registros possuem aviso de problema no acompanhamento" at bounding box center [433, 242] width 239 height 30
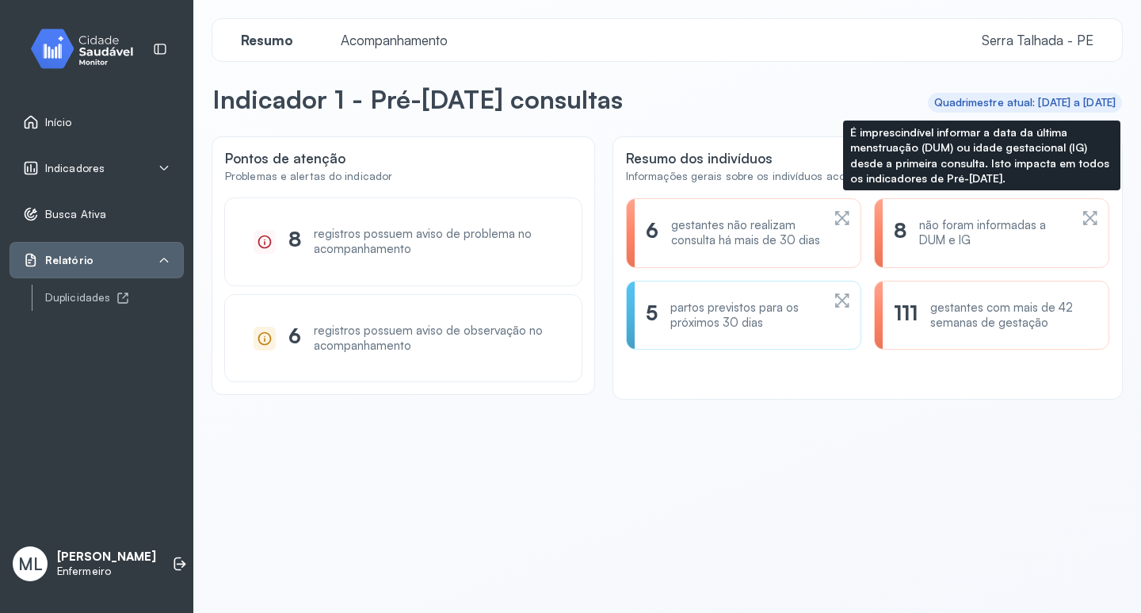
click at [1001, 233] on div "não foram informadas a DUM e IG" at bounding box center [995, 233] width 150 height 30
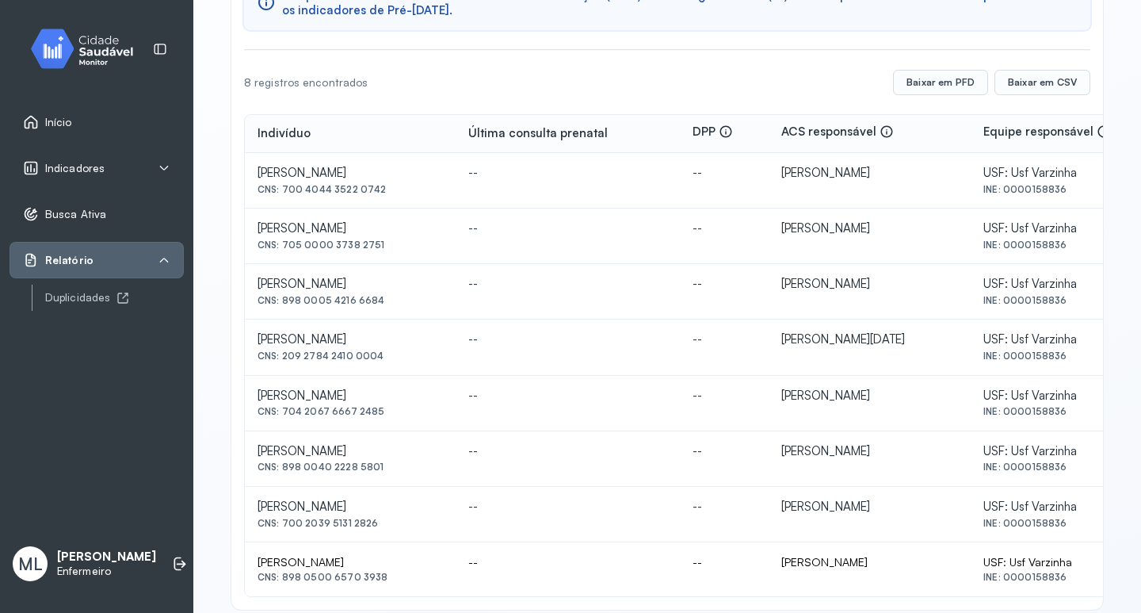
scroll to position [232, 0]
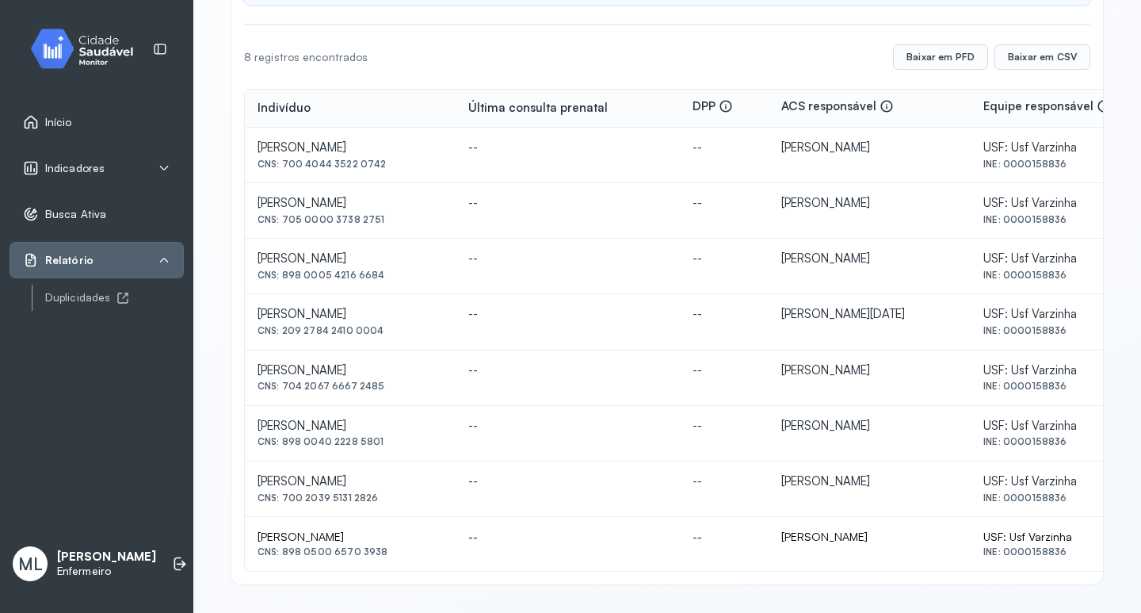
click at [706, 57] on div "8 registros encontrados Baixar em [GEOGRAPHIC_DATA] em CSV" at bounding box center [667, 56] width 847 height 63
